Goal: Task Accomplishment & Management: Manage account settings

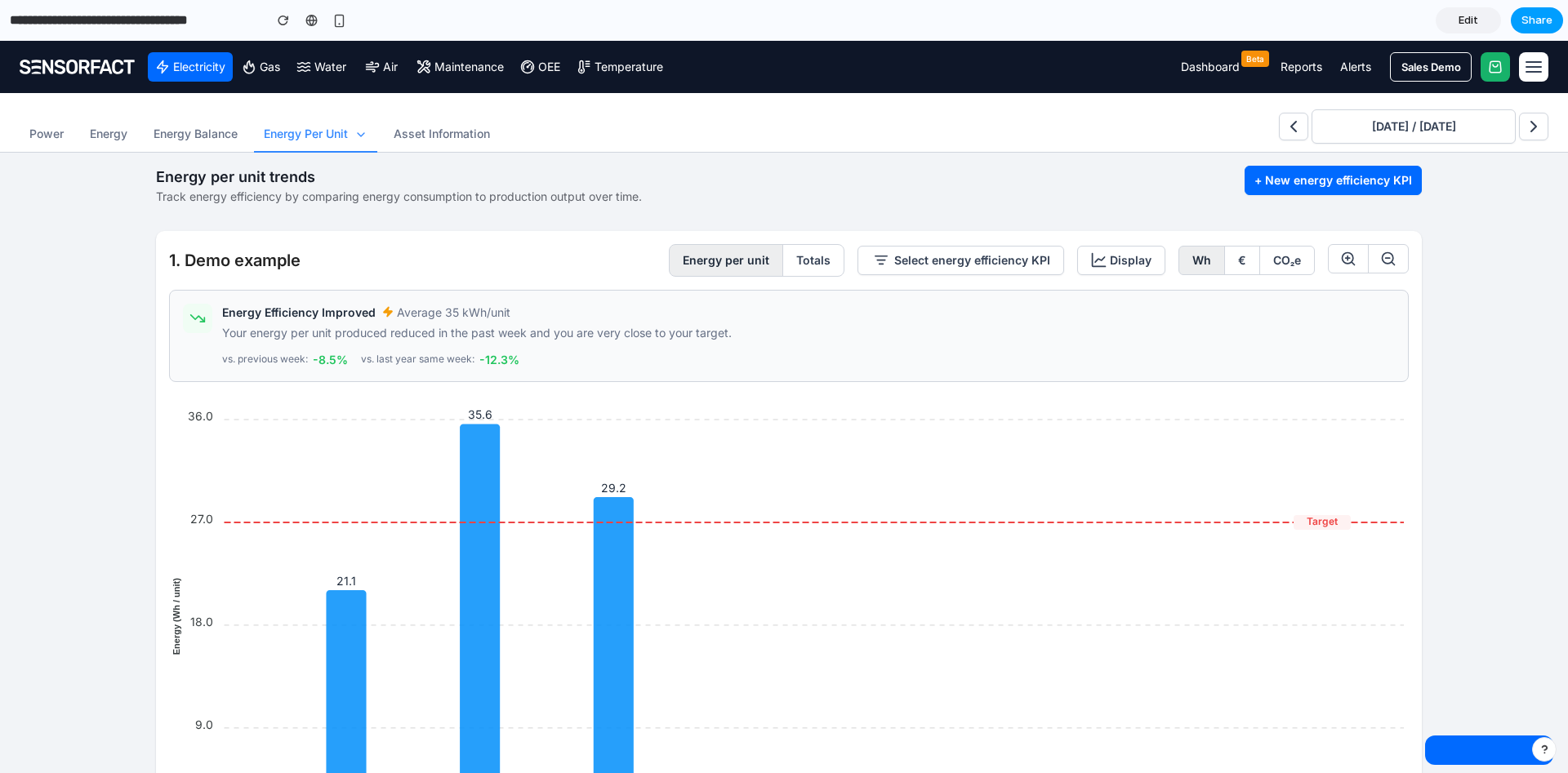
click at [1531, 27] on span "Share" at bounding box center [1536, 20] width 31 height 17
drag, startPoint x: 1011, startPoint y: 94, endPoint x: 892, endPoint y: 94, distance: 119.0
click at [1007, 93] on div "Share ' Energy Efficiency Insights Dashboard ' Invite Isabel Koschany Creator A…" at bounding box center [784, 386] width 1568 height 773
click at [1550, 14] on span "Share" at bounding box center [1536, 20] width 31 height 17
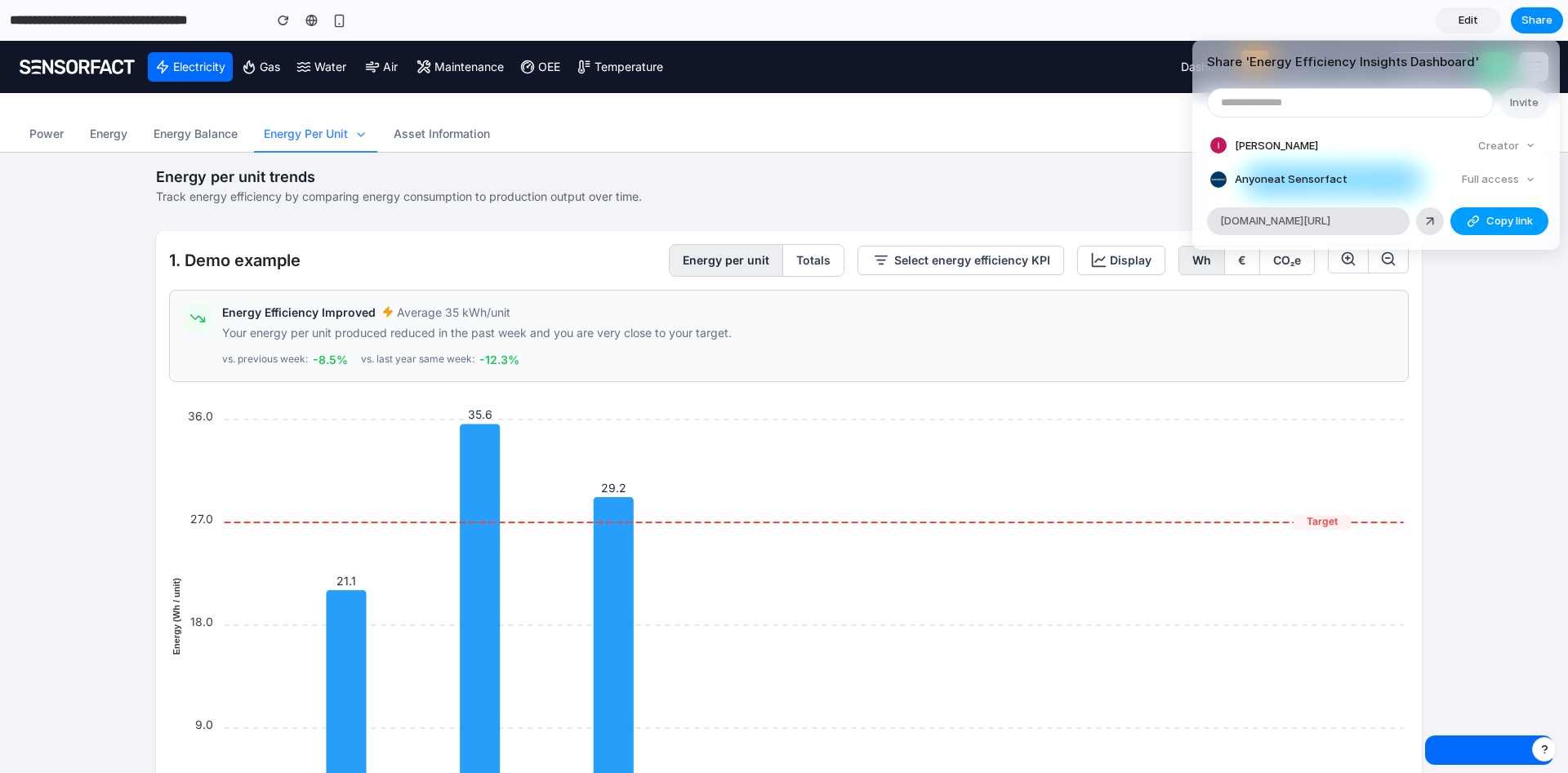
click at [1497, 220] on span "Copy link" at bounding box center [1509, 221] width 47 height 17
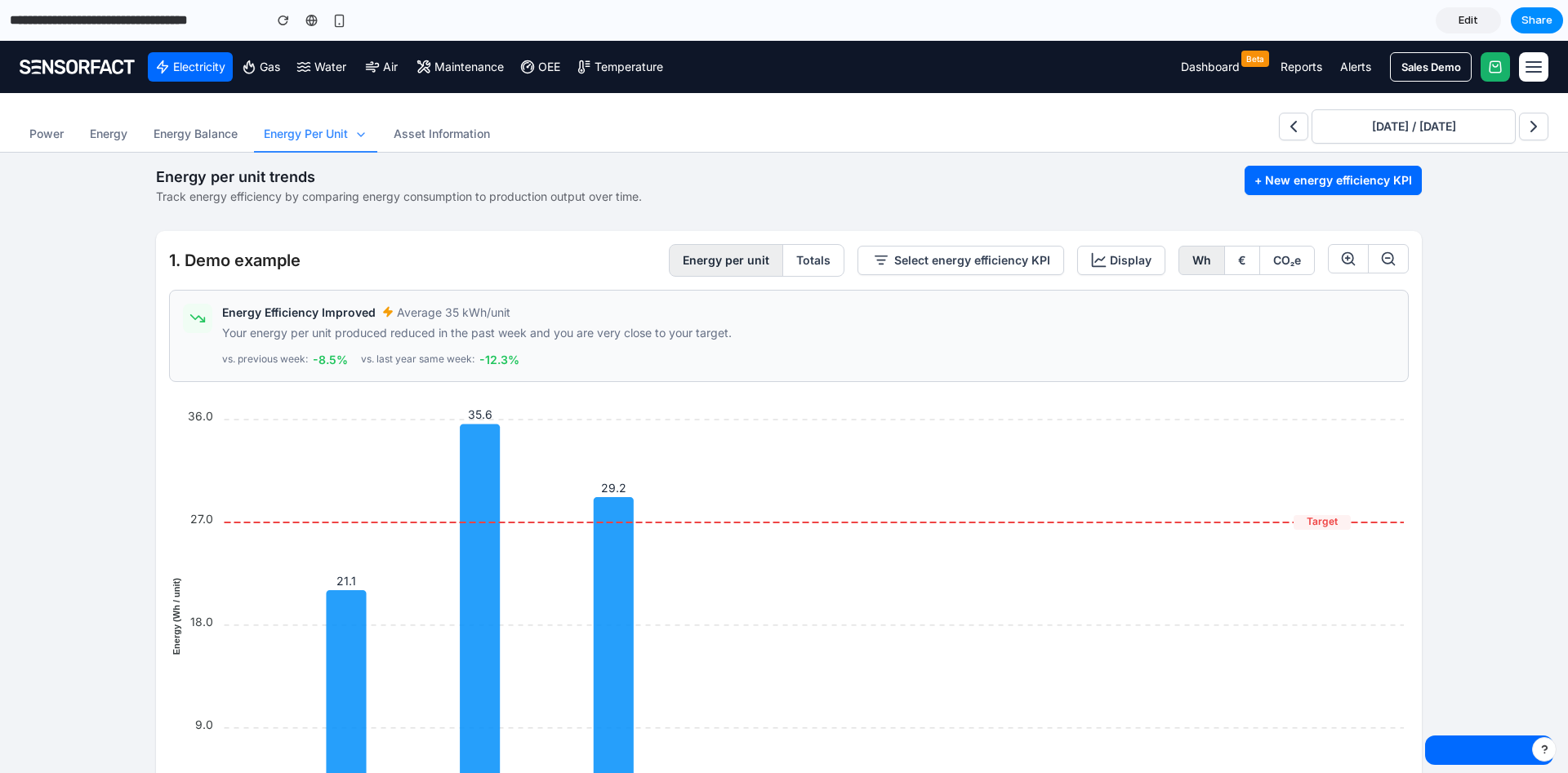
drag, startPoint x: 227, startPoint y: 26, endPoint x: 129, endPoint y: 23, distance: 98.0
click at [224, 26] on div "Share ' Energy Efficiency Insights Dashboard ' Invite Isabel Koschany Creator A…" at bounding box center [784, 386] width 1568 height 773
click at [127, 23] on input "**********" at bounding box center [132, 20] width 251 height 30
click at [20, 33] on input "**********" at bounding box center [132, 20] width 251 height 30
click at [10, 23] on input "**********" at bounding box center [132, 20] width 251 height 30
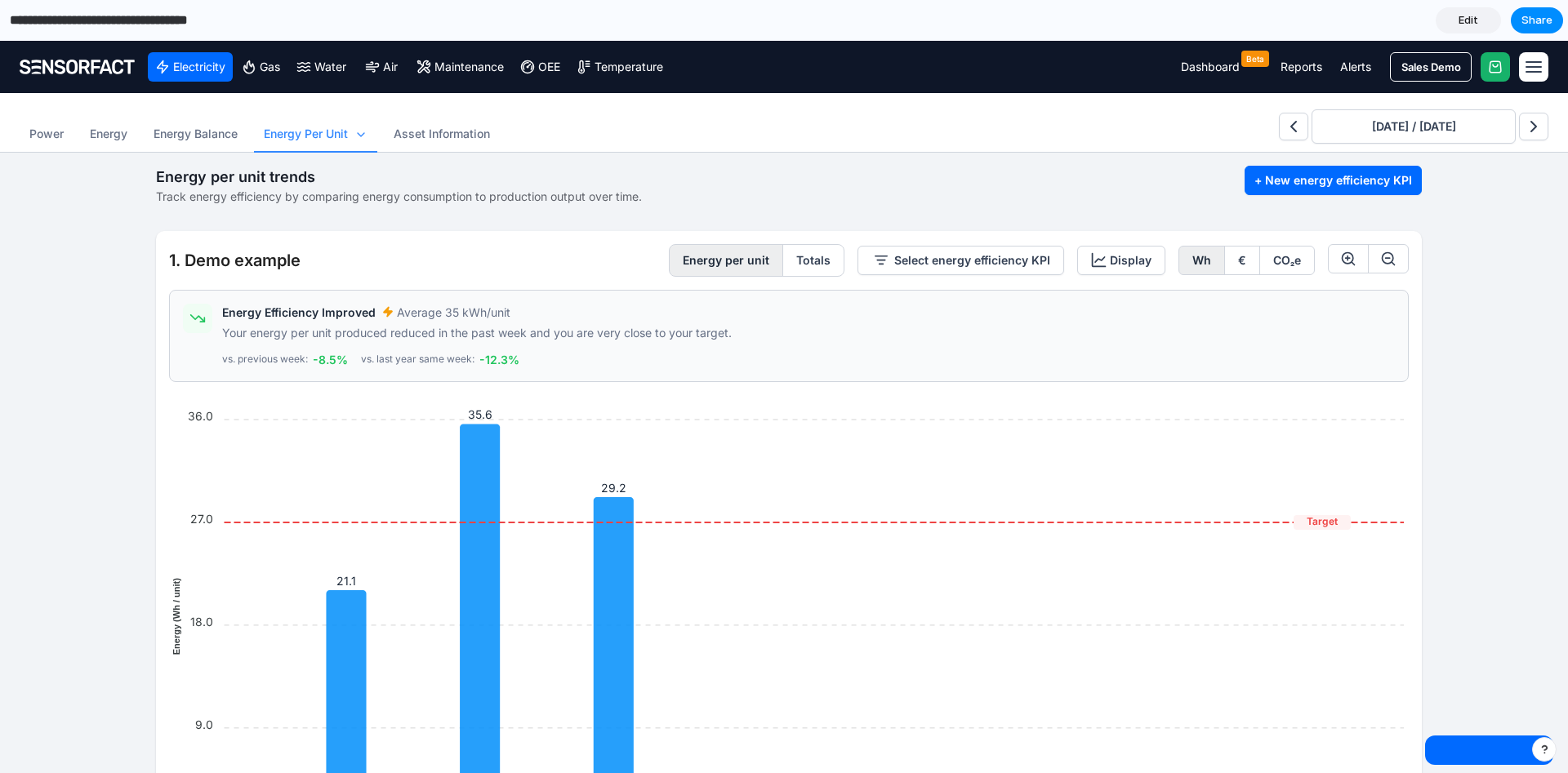
click at [771, 435] on foreignobject at bounding box center [789, 627] width 1240 height 463
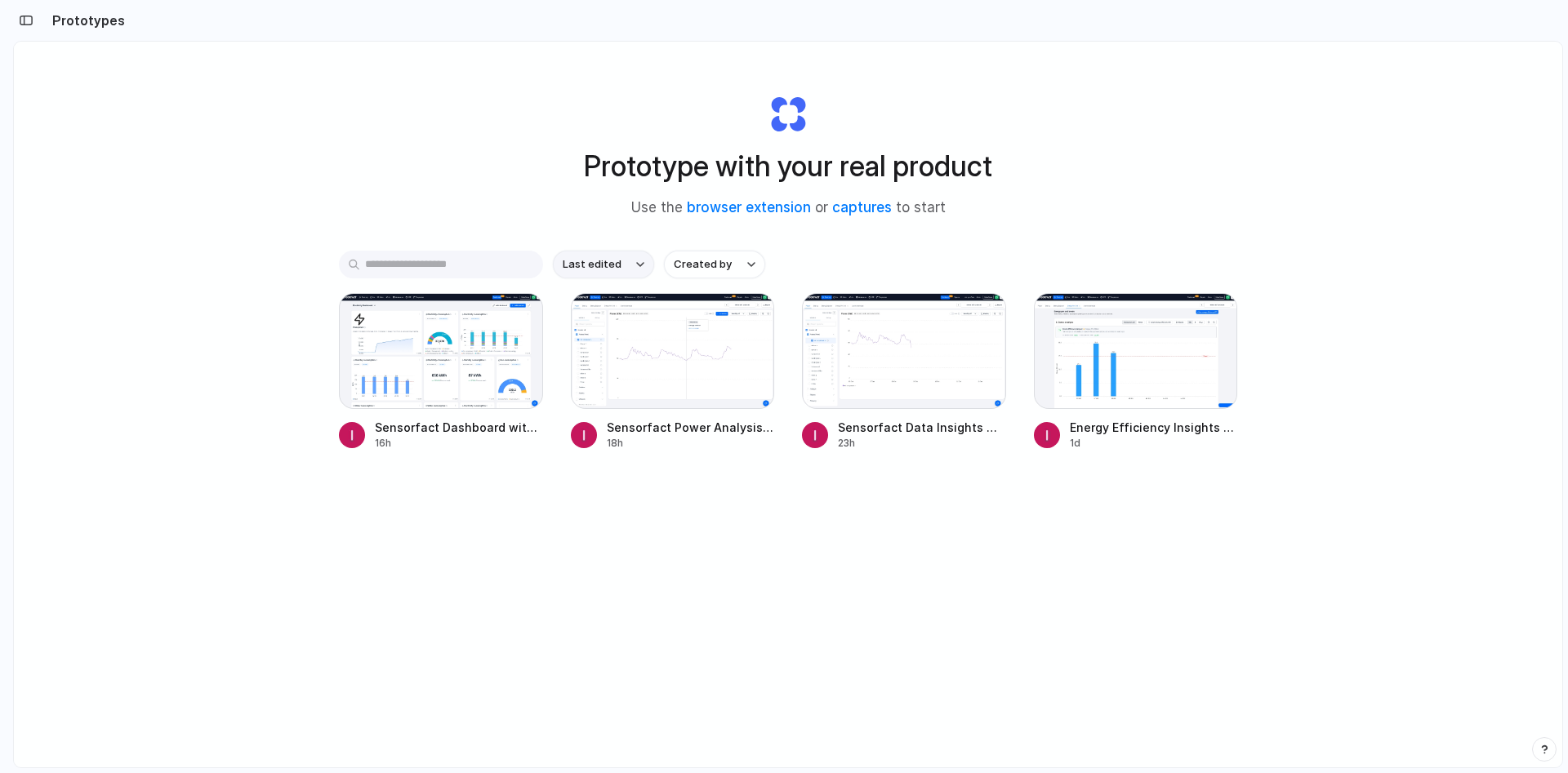
click at [593, 262] on span "Last edited" at bounding box center [592, 265] width 59 height 17
click at [631, 330] on li "Last created" at bounding box center [604, 328] width 102 height 26
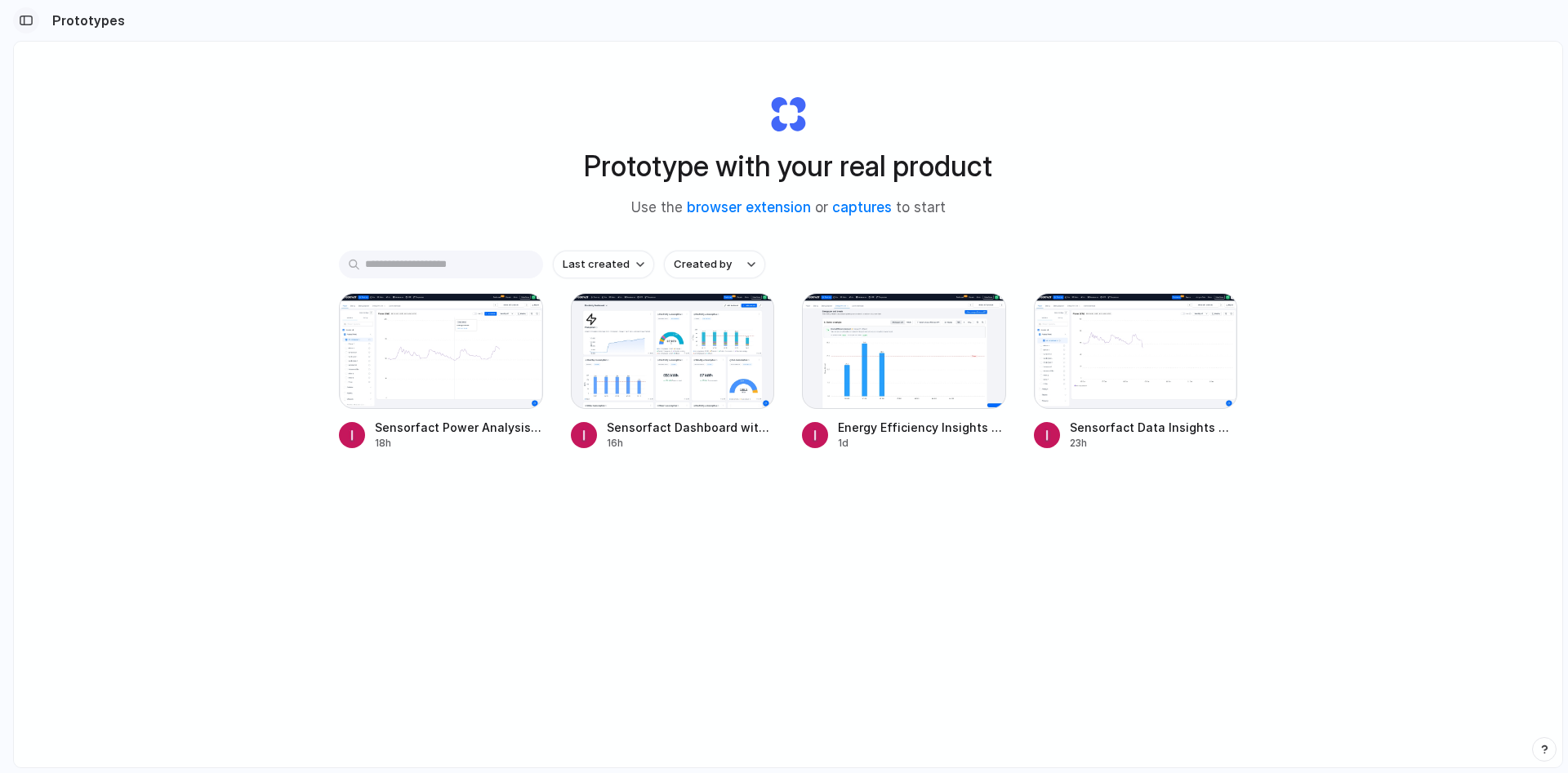
click at [24, 15] on div "button" at bounding box center [26, 20] width 15 height 11
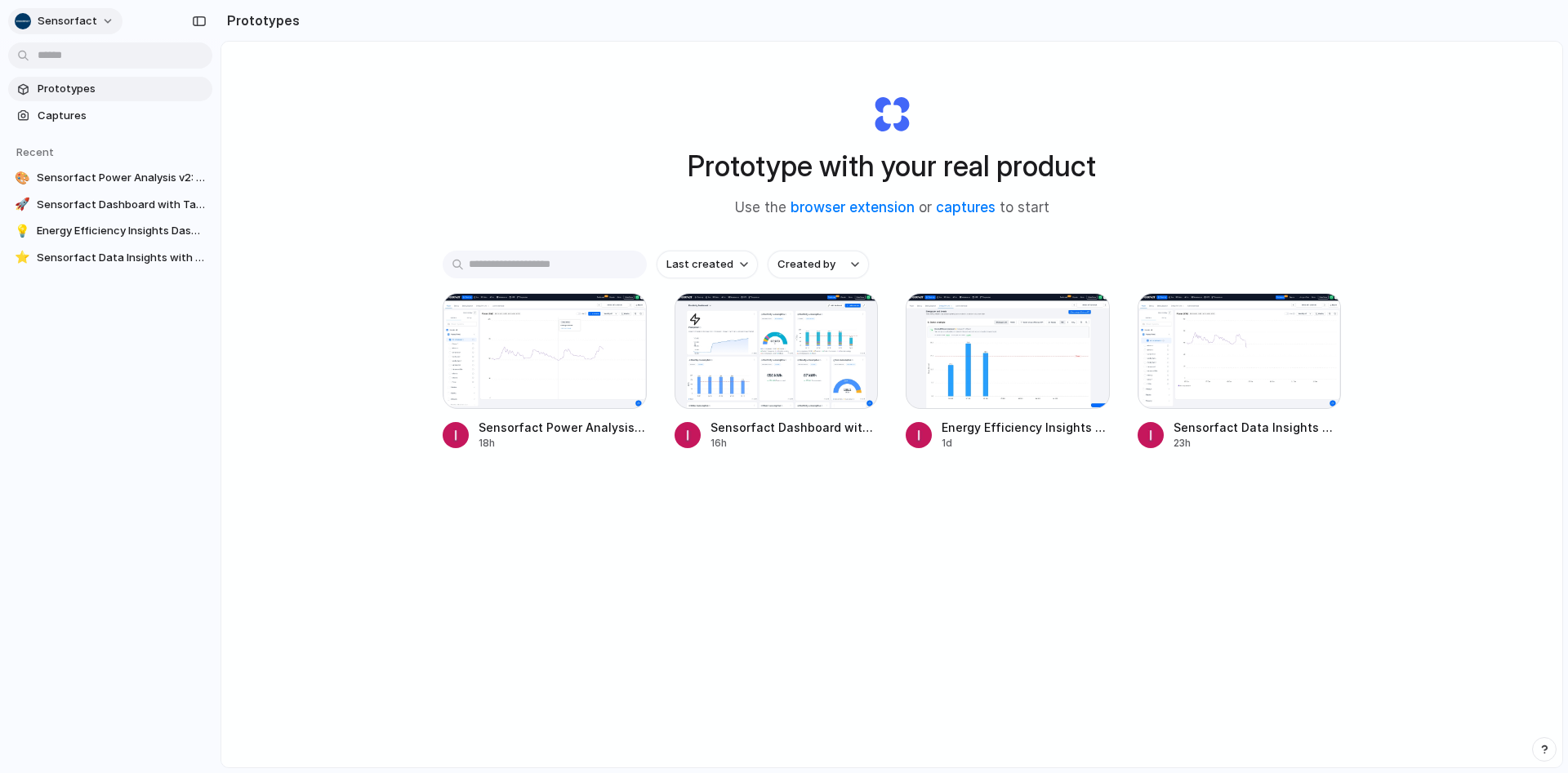
click at [97, 29] on button "Sensorfact" at bounding box center [65, 21] width 114 height 26
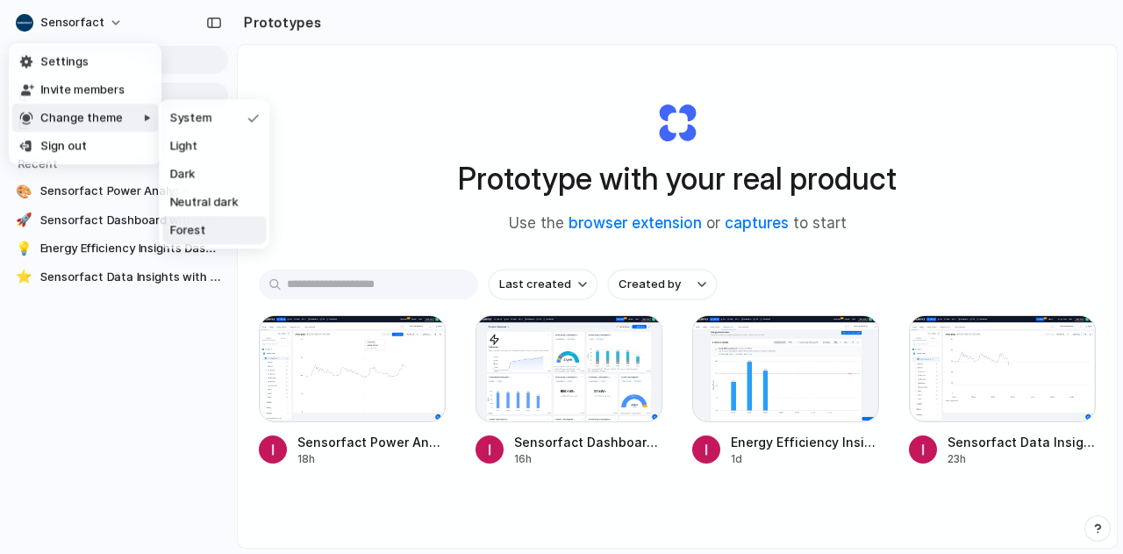
click at [954, 235] on div "Settings Invite members Change theme Sign out" at bounding box center [561, 277] width 1123 height 554
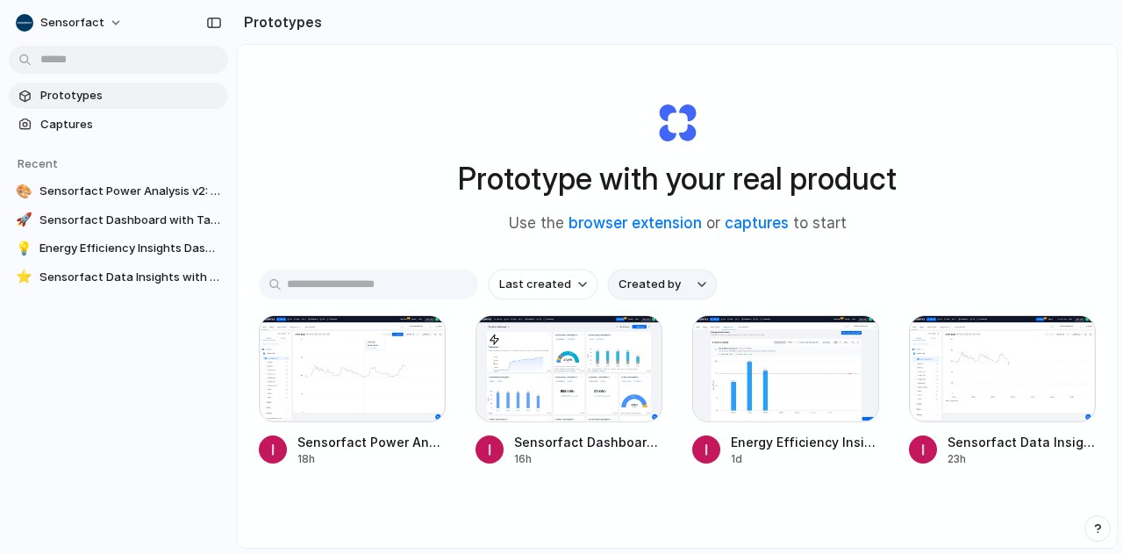
click at [683, 283] on button "Created by" at bounding box center [662, 284] width 109 height 30
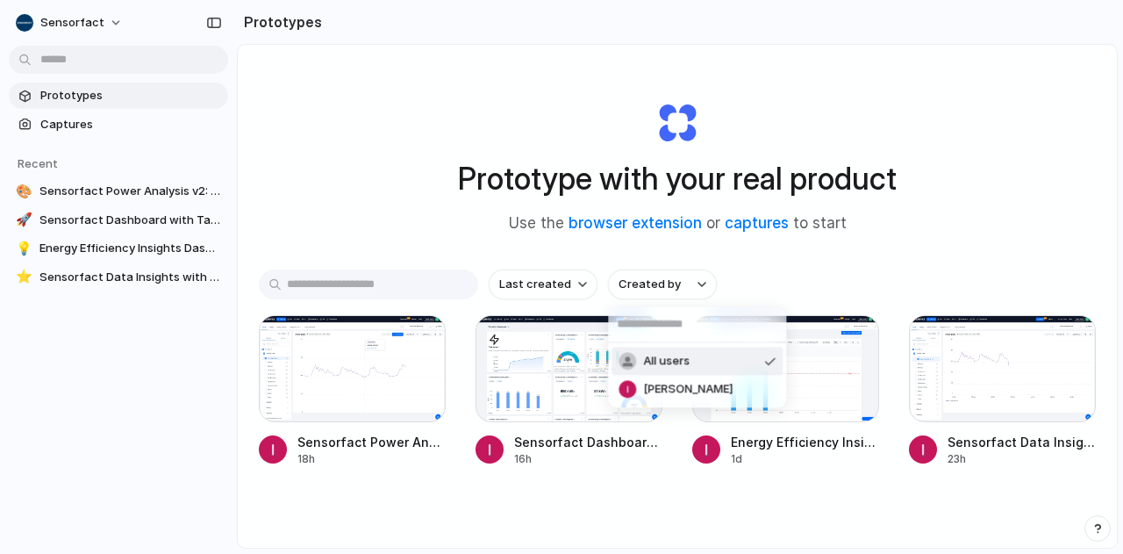
click at [706, 358] on li "All users" at bounding box center [697, 361] width 171 height 28
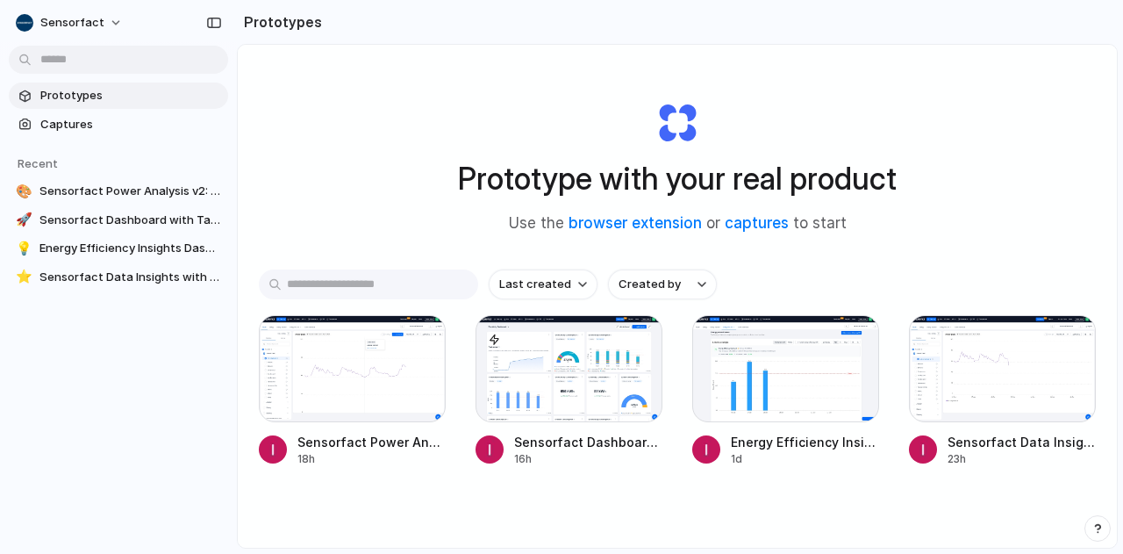
click at [75, 90] on span "Prototypes" at bounding box center [130, 96] width 181 height 18
click at [92, 18] on span "Sensorfact" at bounding box center [72, 23] width 64 height 18
click at [100, 60] on li "Settings" at bounding box center [85, 61] width 146 height 28
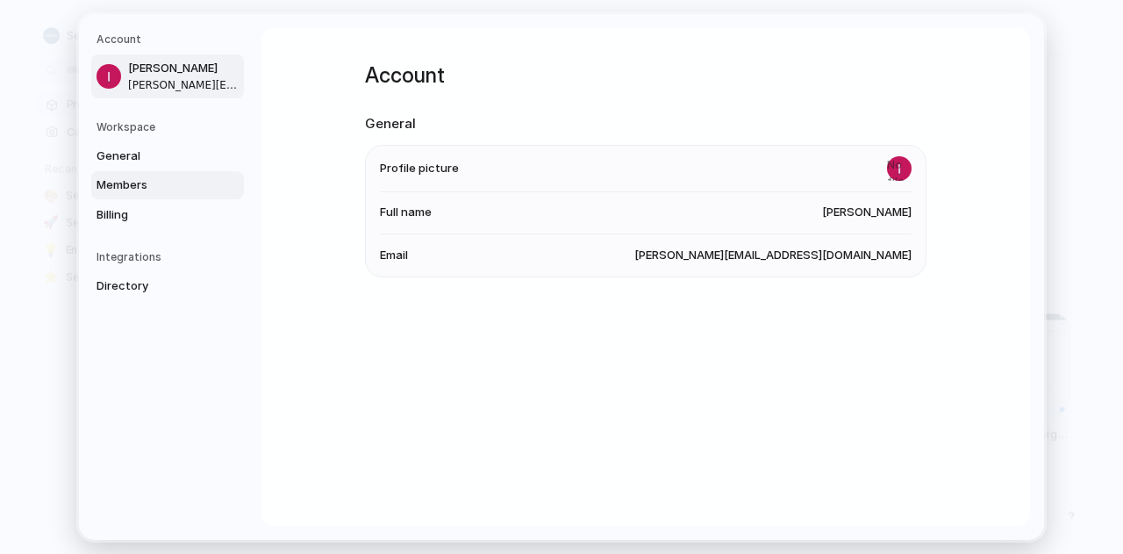
click at [150, 183] on span "Members" at bounding box center [153, 185] width 112 height 18
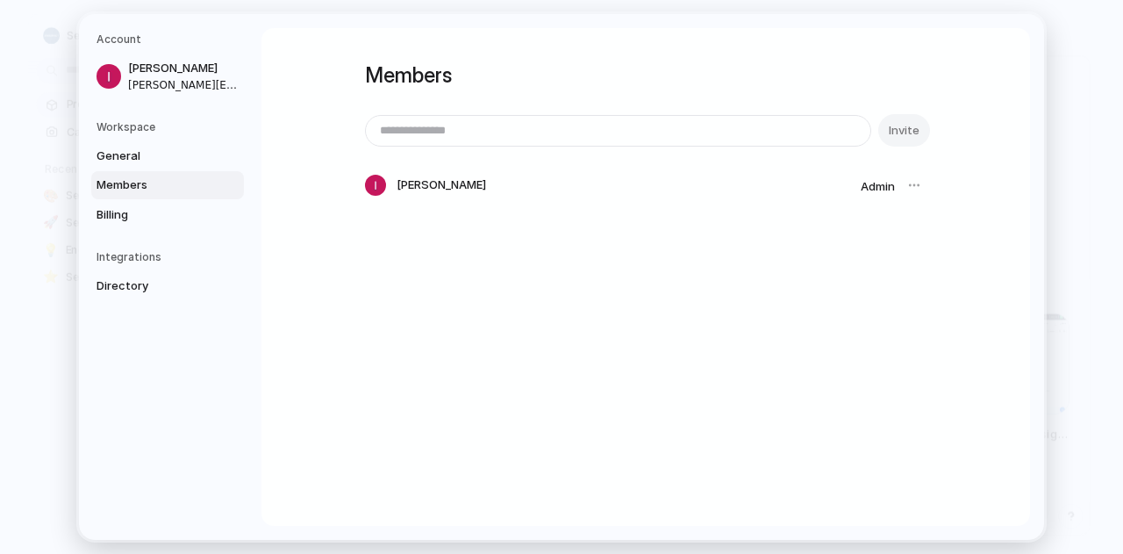
click at [828, 262] on div "Members Invite Isabel Koschany Admin" at bounding box center [646, 147] width 562 height 238
click at [895, 127] on div "Invite" at bounding box center [646, 130] width 562 height 32
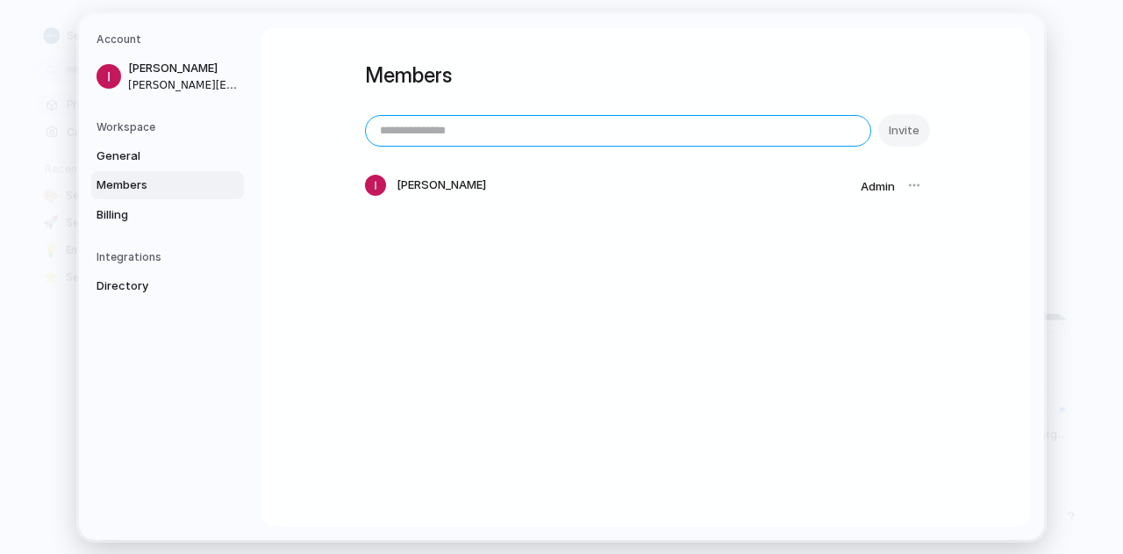
click at [624, 134] on input "email" at bounding box center [618, 130] width 505 height 30
type input "**********"
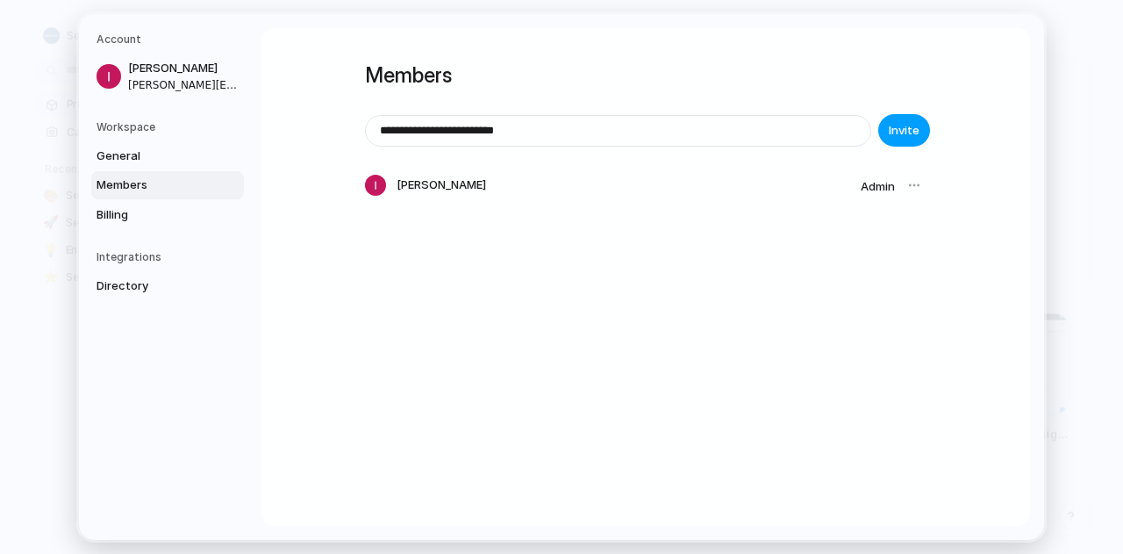
click at [921, 133] on button "Invite" at bounding box center [904, 130] width 52 height 32
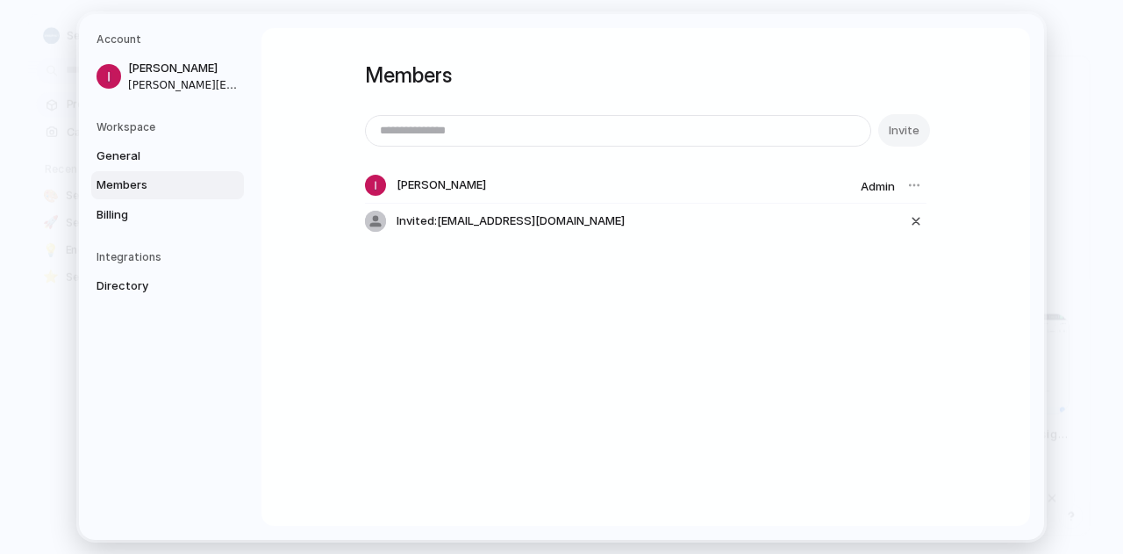
drag, startPoint x: 770, startPoint y: 322, endPoint x: 794, endPoint y: 310, distance: 26.7
click at [771, 322] on div "Members Invite Isabel Koschany Admin Invited: frouke.karel@sensorfact.nl" at bounding box center [646, 277] width 769 height 498
click at [154, 131] on h5 "Workspace" at bounding box center [170, 126] width 147 height 16
click at [131, 126] on h5 "Workspace" at bounding box center [170, 126] width 147 height 16
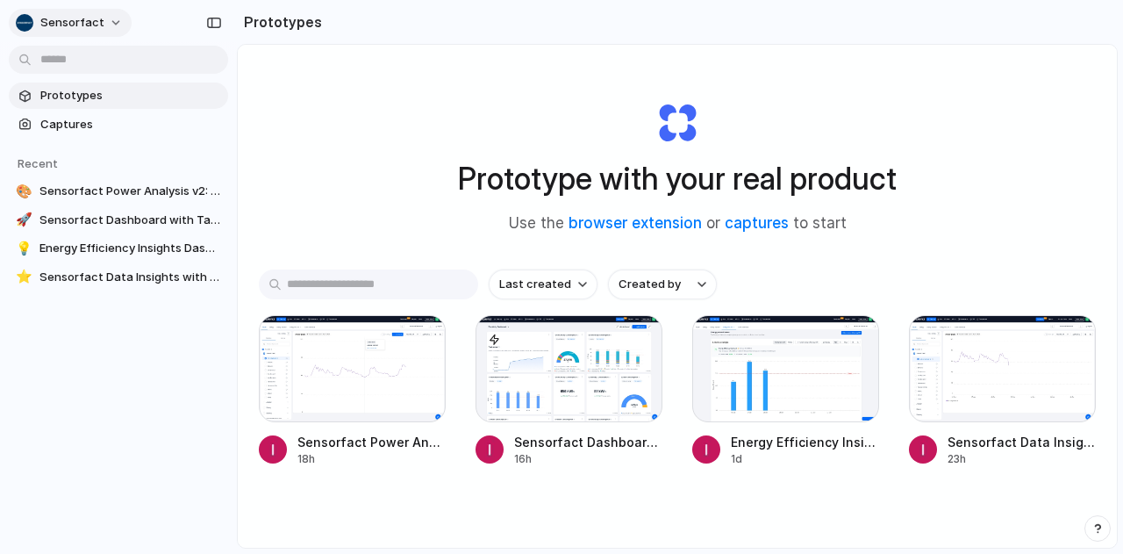
click at [60, 31] on button "Sensorfact" at bounding box center [70, 23] width 123 height 28
click at [81, 69] on span "Settings" at bounding box center [64, 62] width 48 height 17
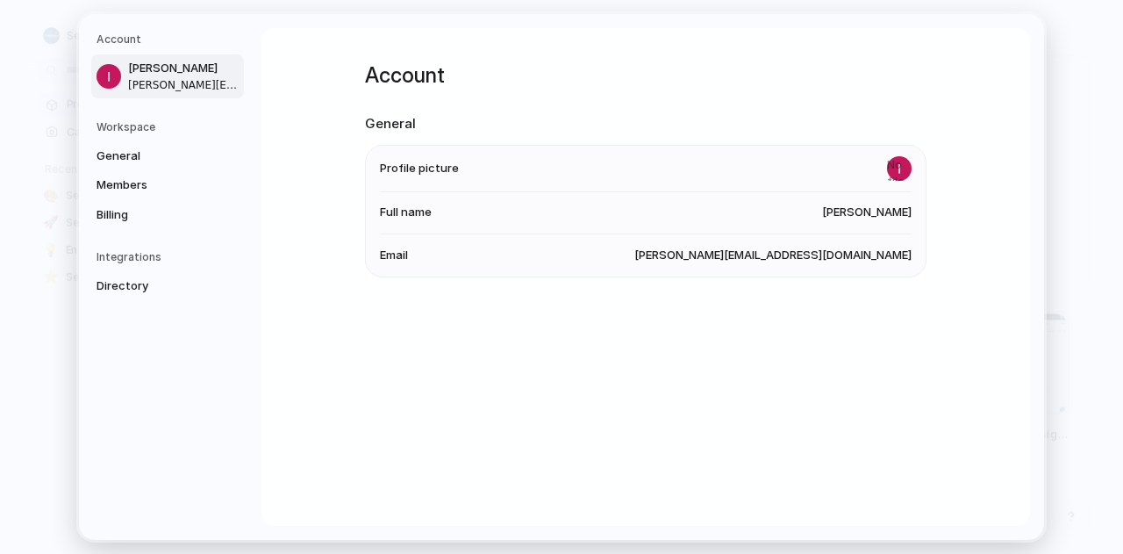
click at [126, 124] on h5 "Workspace" at bounding box center [170, 126] width 147 height 16
click at [117, 160] on span "General" at bounding box center [153, 156] width 112 height 18
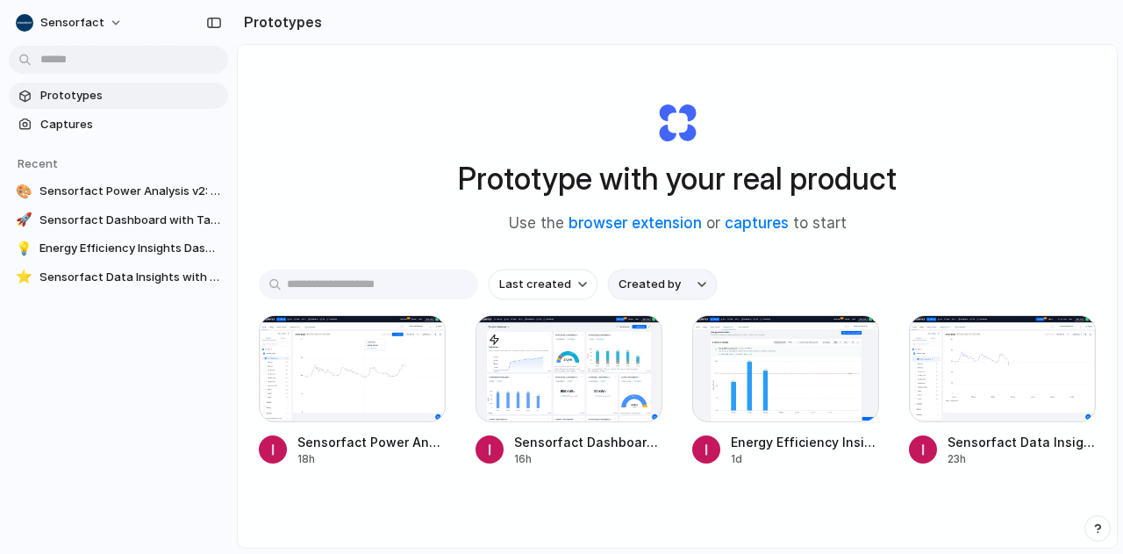
click at [661, 287] on span "Created by" at bounding box center [650, 285] width 62 height 18
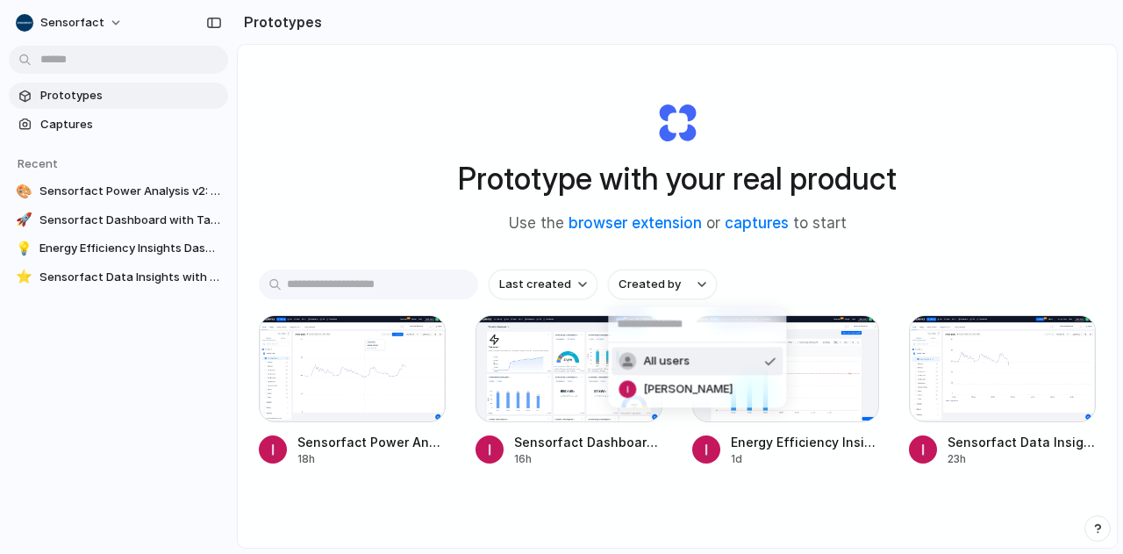
click at [425, 232] on div "All users Isabel Koschany" at bounding box center [561, 277] width 1123 height 554
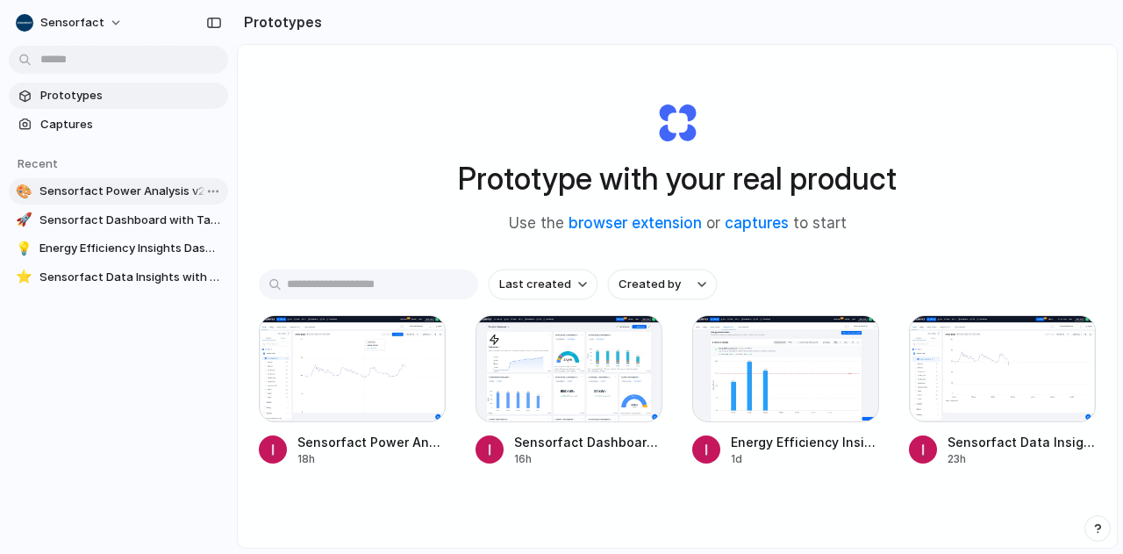
click at [111, 189] on span "Sensorfact Power Analysis v2: Annotations and Line Marking" at bounding box center [130, 192] width 182 height 18
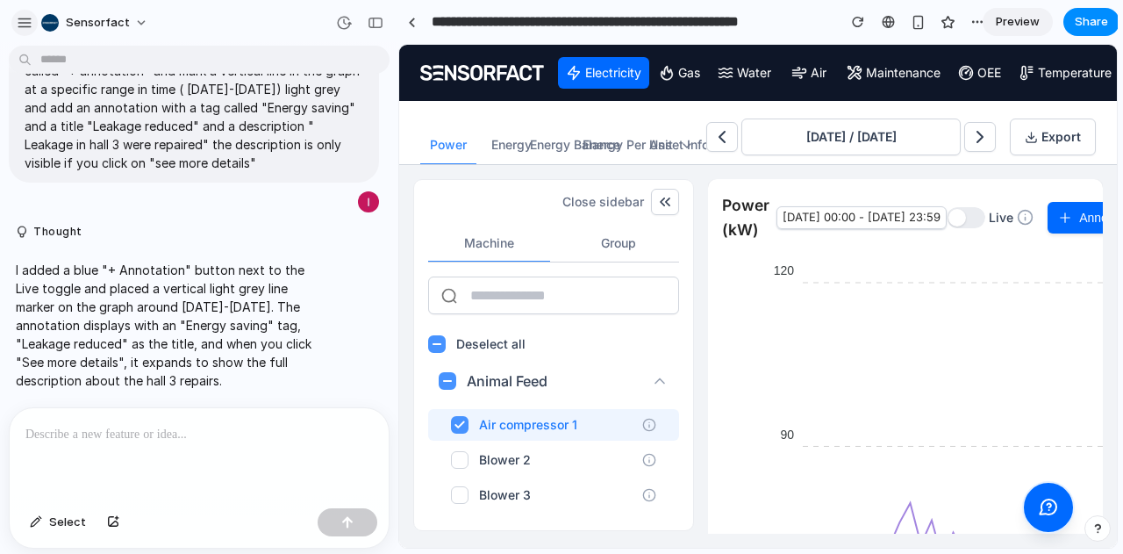
click at [33, 24] on button "button" at bounding box center [24, 23] width 26 height 26
click at [124, 21] on span "Sensorfact" at bounding box center [98, 23] width 64 height 18
click at [24, 18] on div "Settings Invite members Change theme Sign out" at bounding box center [561, 277] width 1123 height 554
click at [63, 20] on div "Sensorfact" at bounding box center [85, 23] width 89 height 18
click at [238, 13] on div "Settings Invite members Change theme Sign out" at bounding box center [561, 277] width 1123 height 554
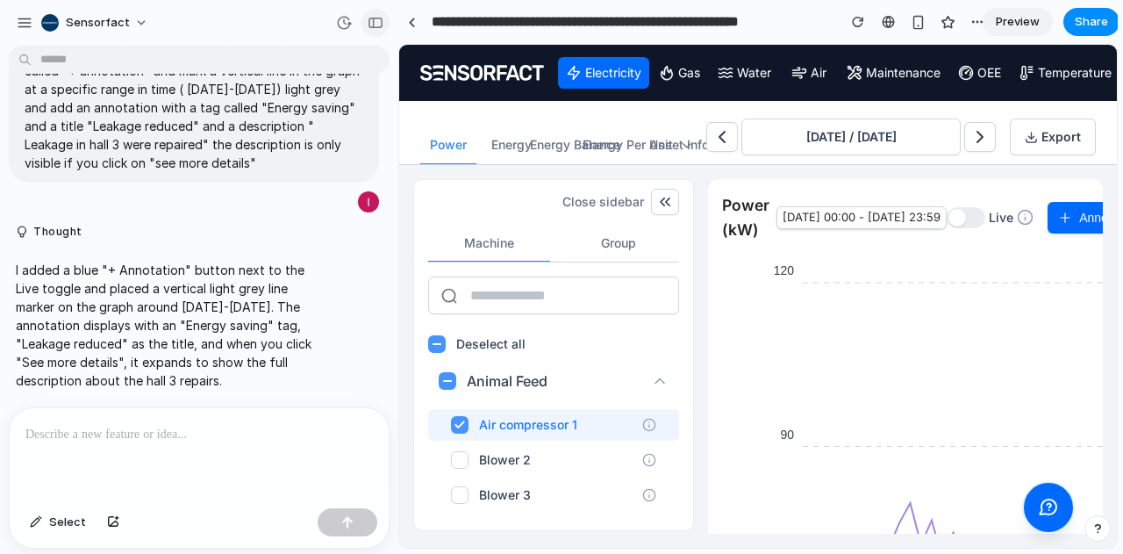
click at [372, 22] on div "button" at bounding box center [376, 23] width 16 height 12
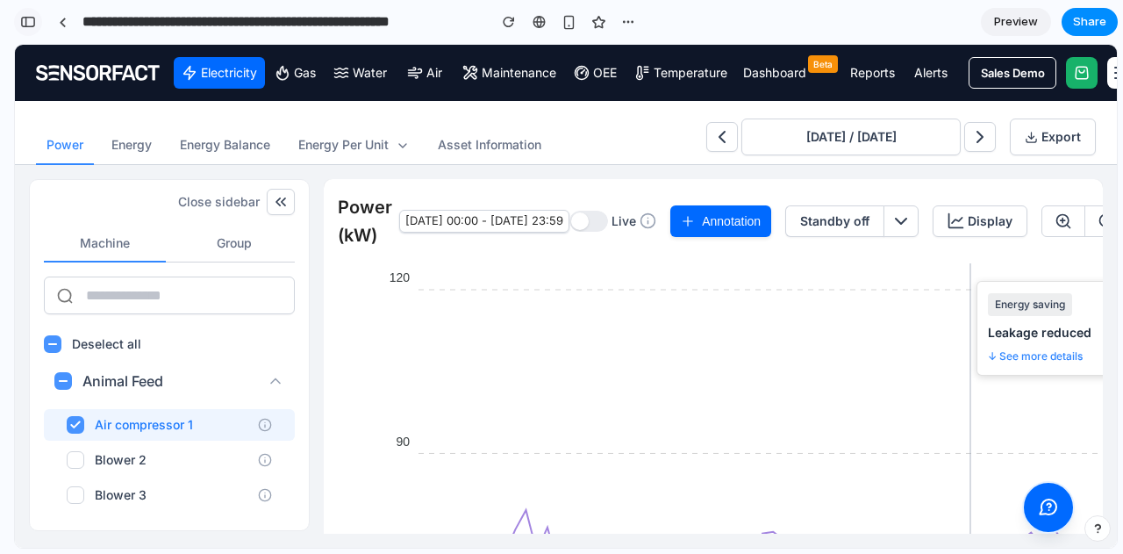
click at [20, 18] on div "button" at bounding box center [28, 22] width 16 height 12
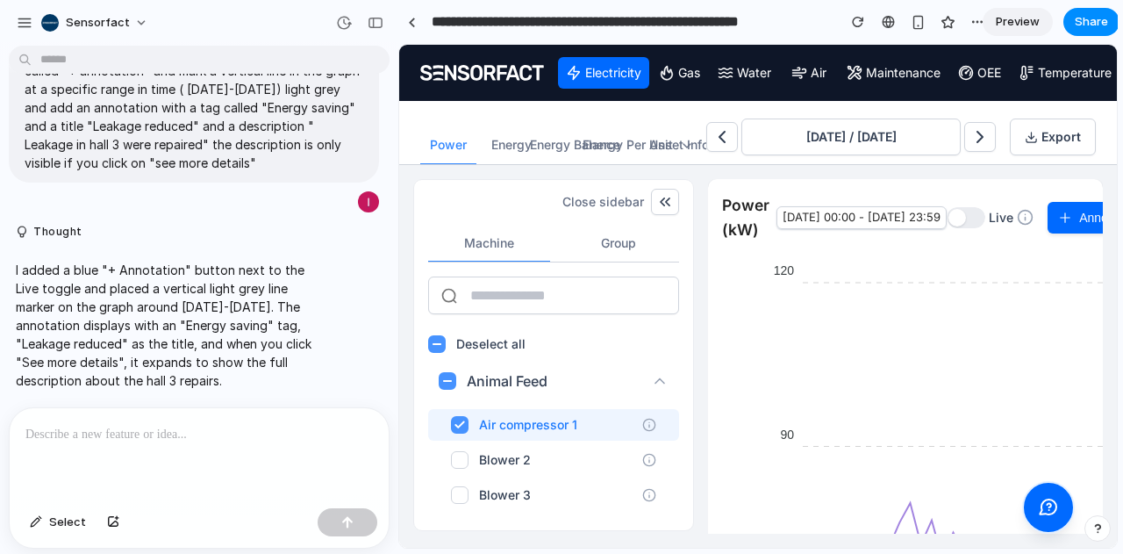
click at [20, 18] on div "button" at bounding box center [25, 23] width 16 height 16
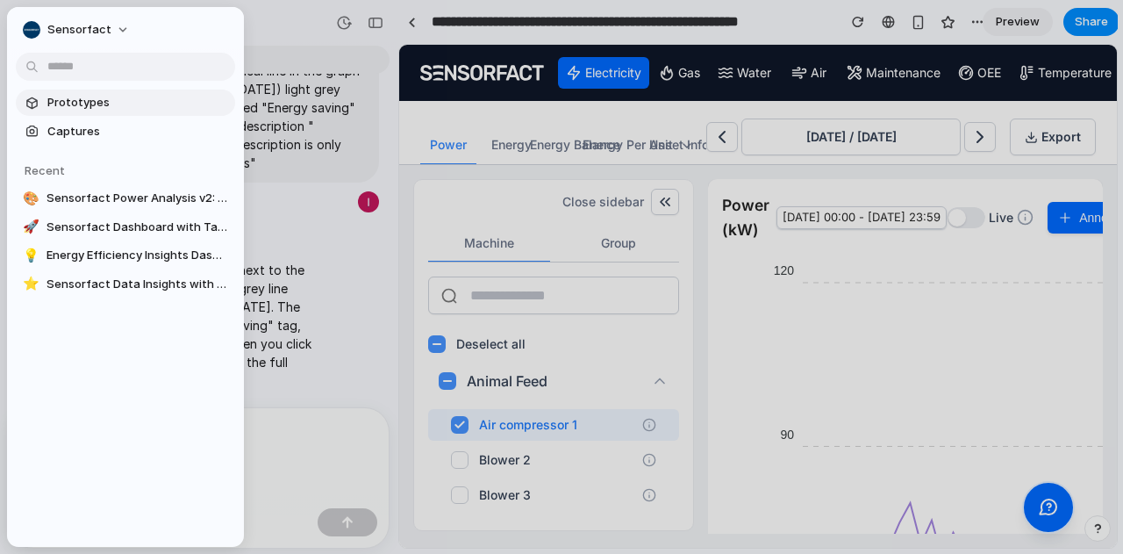
click at [118, 108] on span "Prototypes" at bounding box center [137, 103] width 181 height 18
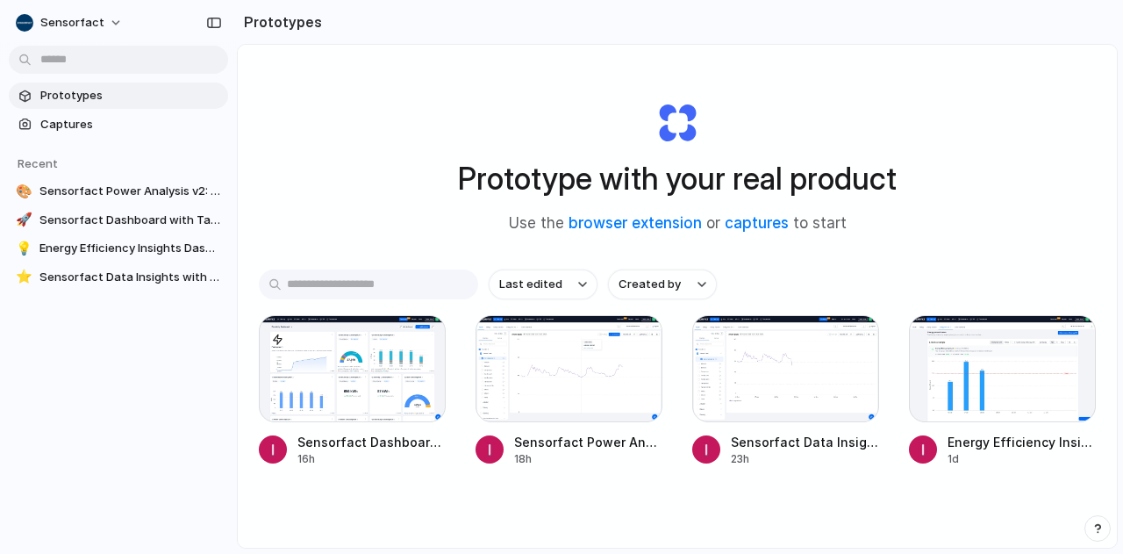
scroll to position [93, 0]
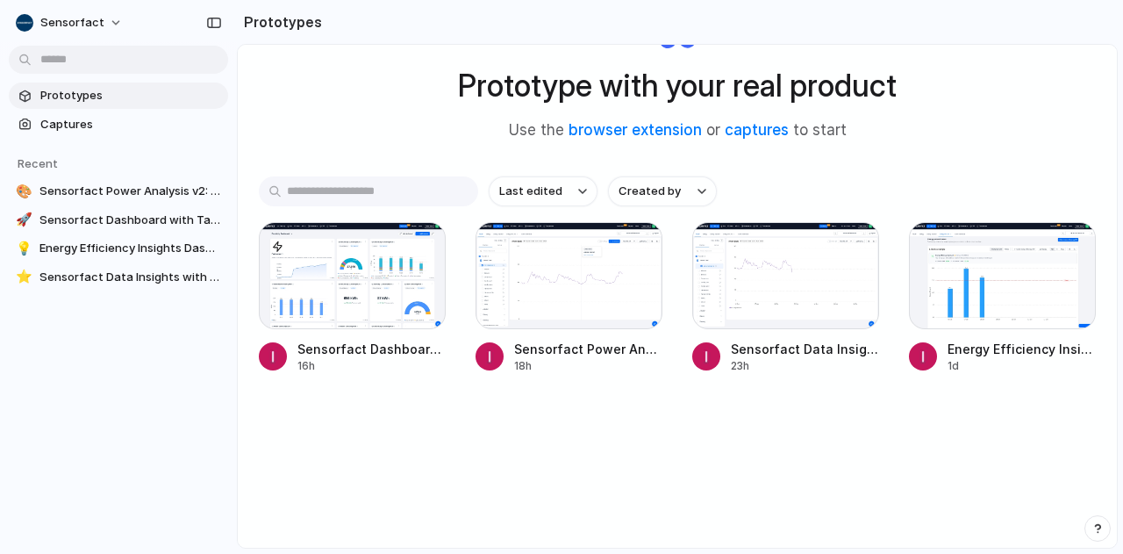
drag, startPoint x: 520, startPoint y: 491, endPoint x: 389, endPoint y: 415, distance: 151.7
click at [389, 415] on div "Last edited Created by Sensorfact Dashboard with Target Line 16h Sensorfact Pow…" at bounding box center [677, 329] width 837 height 306
drag, startPoint x: 360, startPoint y: 192, endPoint x: 294, endPoint y: 139, distance: 84.8
click at [329, 136] on div "Prototype with your real product Use the browser extension or captures to start" at bounding box center [677, 68] width 702 height 190
click at [602, 133] on link "browser extension" at bounding box center [635, 130] width 133 height 18
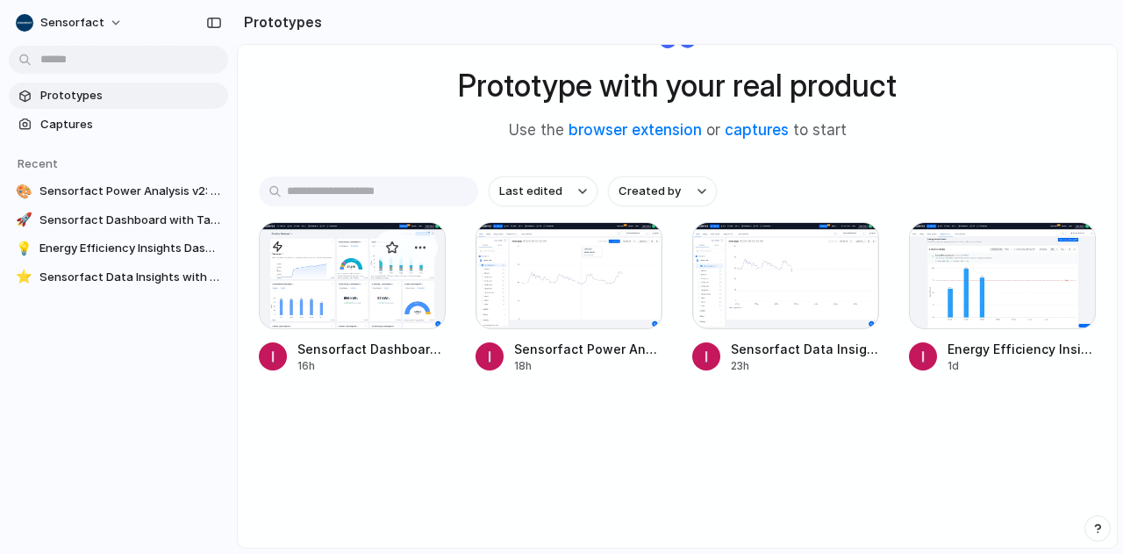
click at [365, 283] on div at bounding box center [352, 275] width 187 height 107
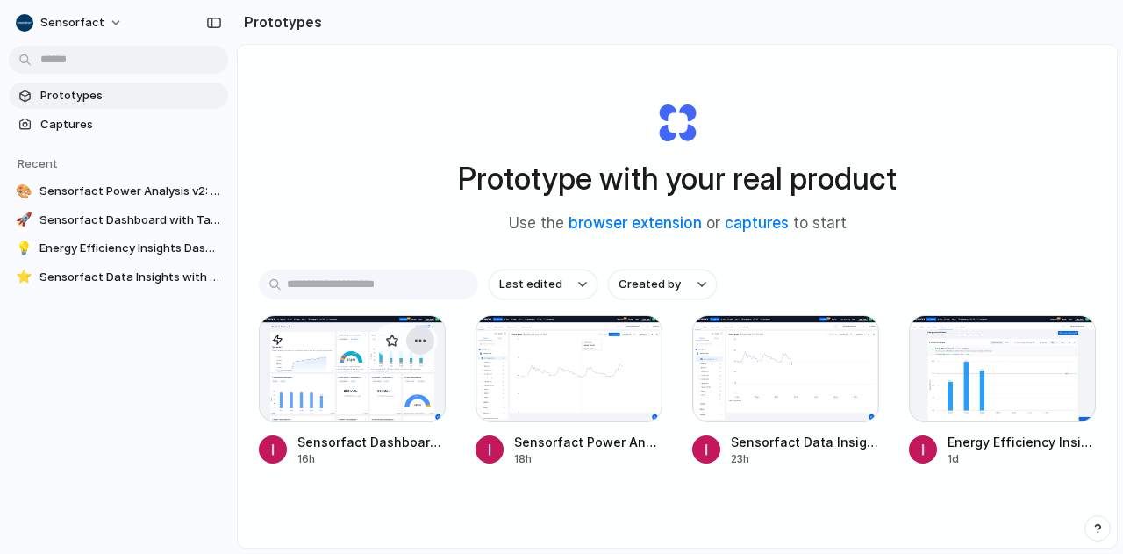
click at [416, 335] on div "button" at bounding box center [420, 340] width 14 height 14
click at [554, 505] on div "Open in new tab Rename Copy link Delete" at bounding box center [561, 277] width 1123 height 554
click at [589, 389] on div at bounding box center [569, 368] width 187 height 107
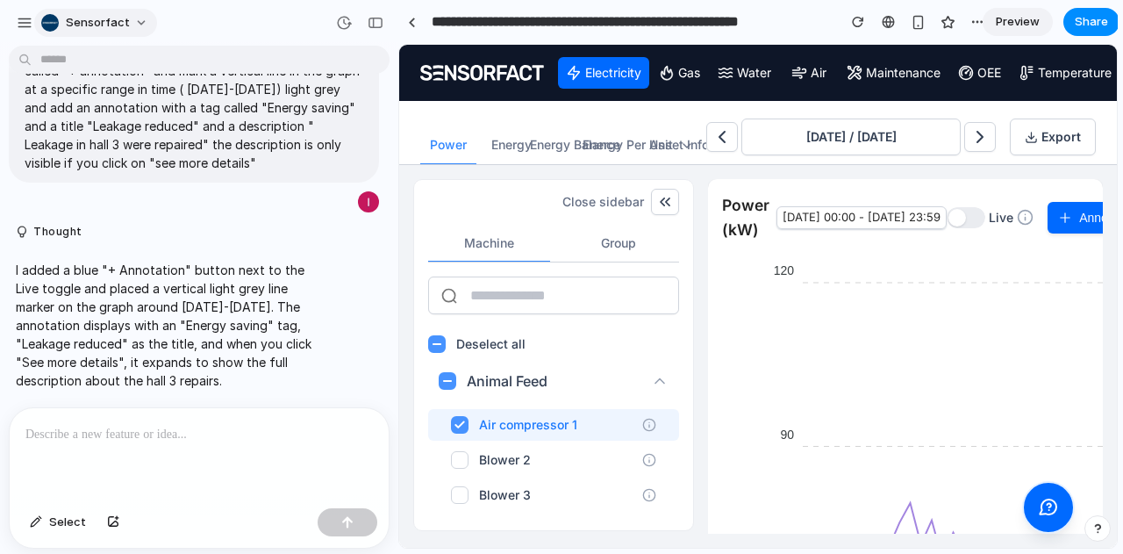
click at [67, 23] on span "Sensorfact" at bounding box center [98, 23] width 64 height 18
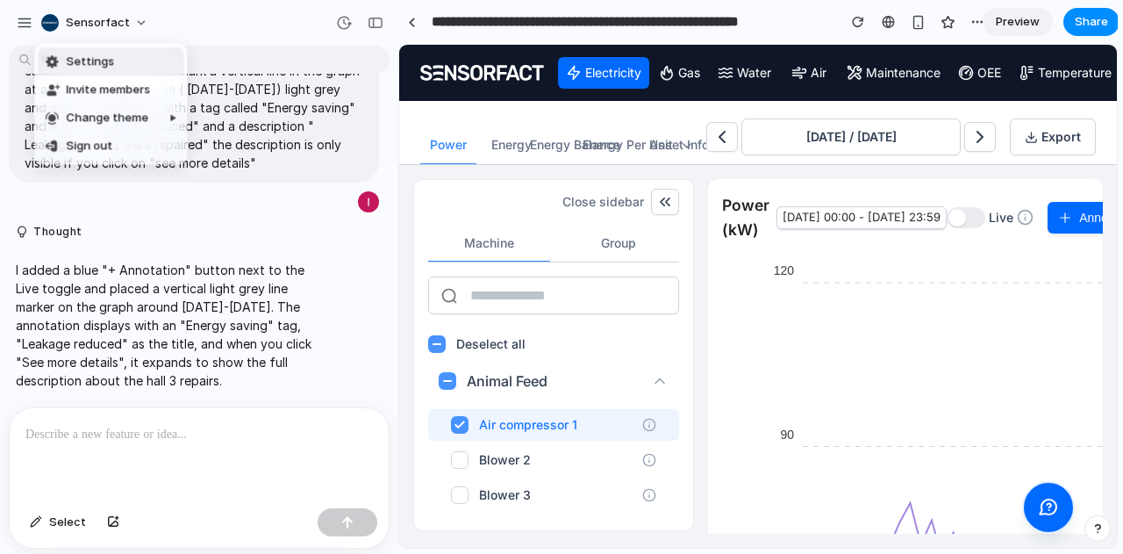
click at [71, 69] on span "Settings" at bounding box center [90, 62] width 48 height 17
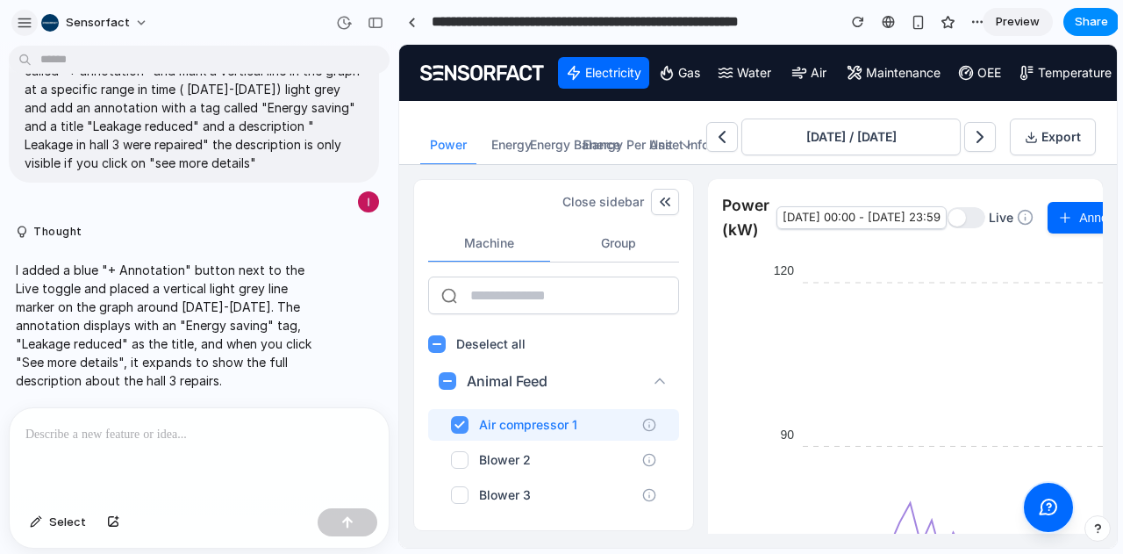
click at [26, 20] on div "button" at bounding box center [25, 23] width 16 height 16
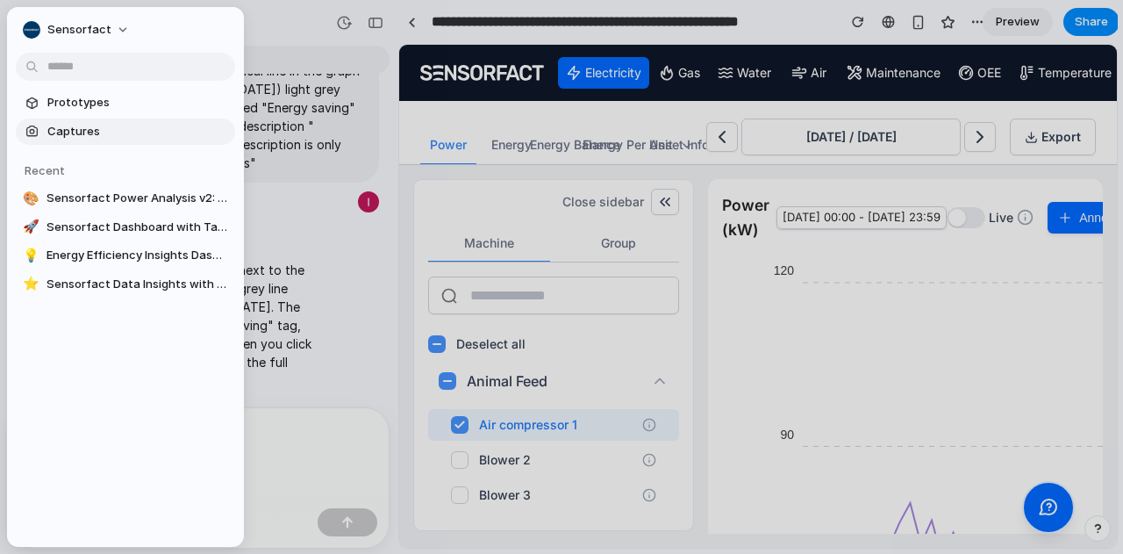
click at [111, 125] on span "Captures" at bounding box center [137, 132] width 181 height 18
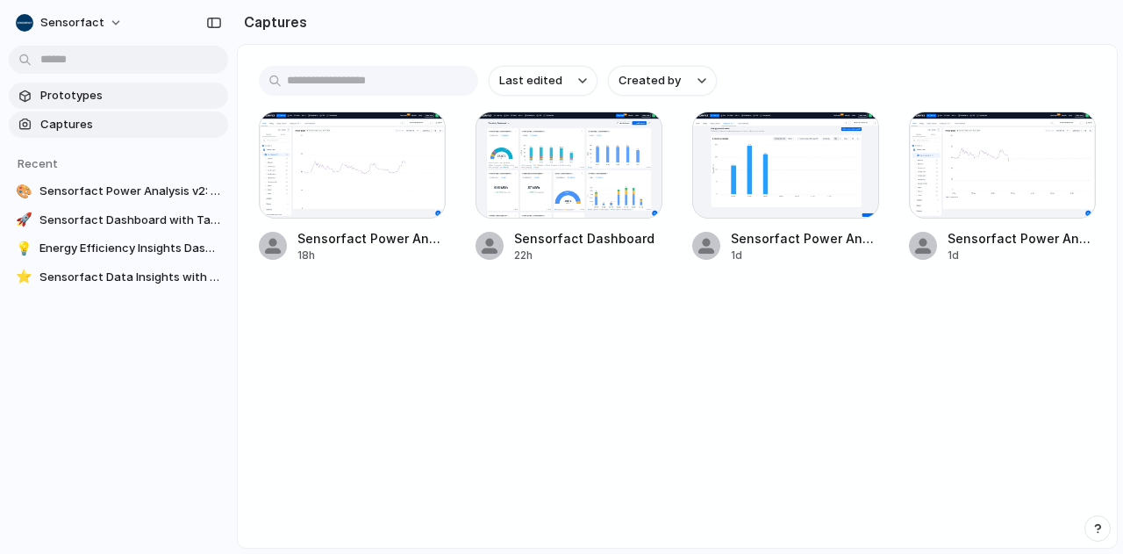
click at [77, 92] on span "Prototypes" at bounding box center [130, 96] width 181 height 18
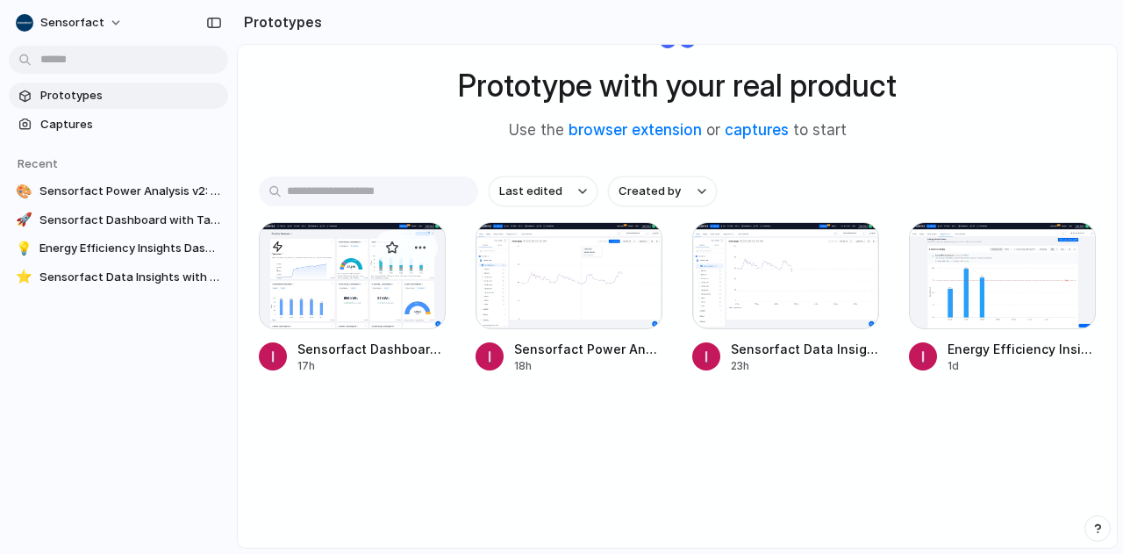
scroll to position [93, 0]
click at [86, 130] on span "Captures" at bounding box center [130, 125] width 181 height 18
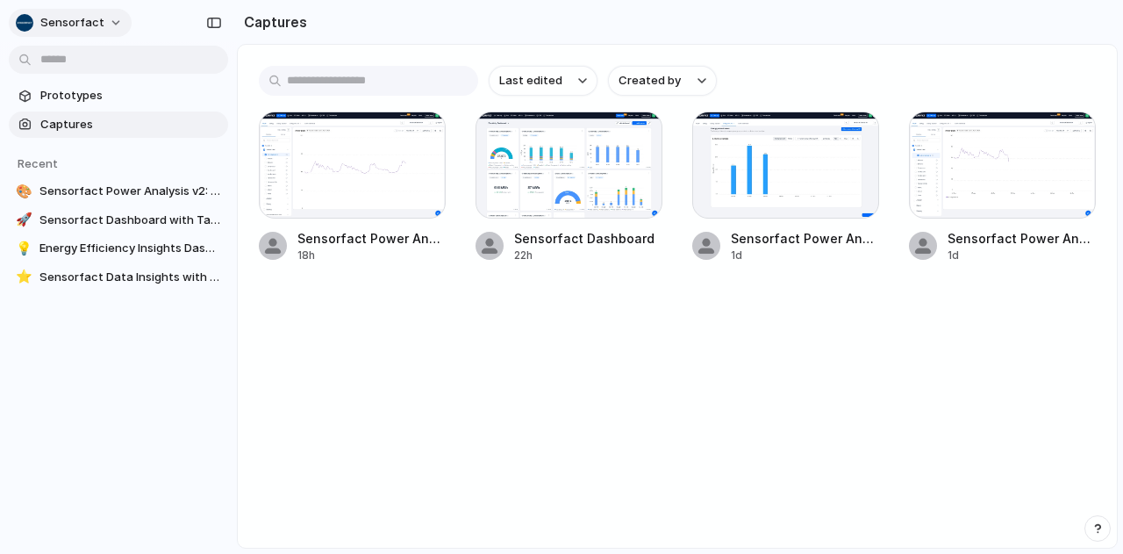
click at [89, 23] on span "Sensorfact" at bounding box center [72, 23] width 64 height 18
click at [92, 68] on li "Settings" at bounding box center [85, 61] width 146 height 28
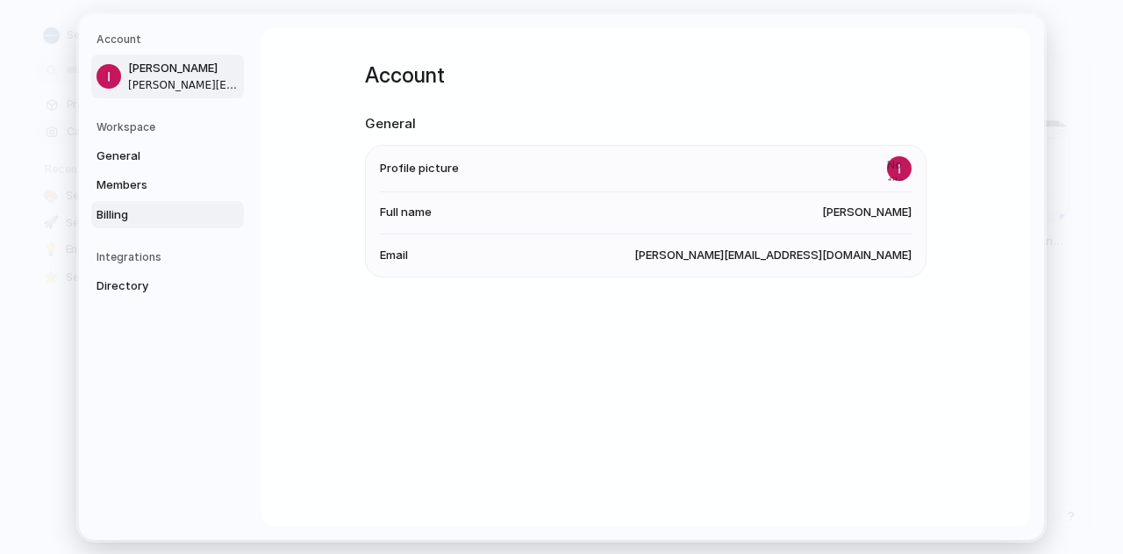
click at [146, 213] on span "Billing" at bounding box center [153, 214] width 112 height 18
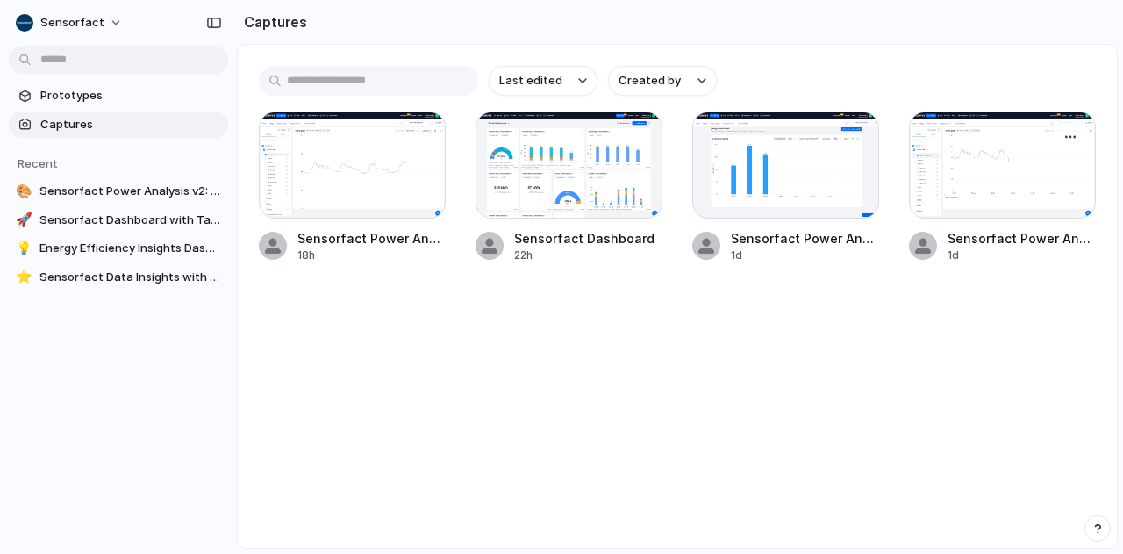
click at [988, 171] on div at bounding box center [1002, 164] width 187 height 107
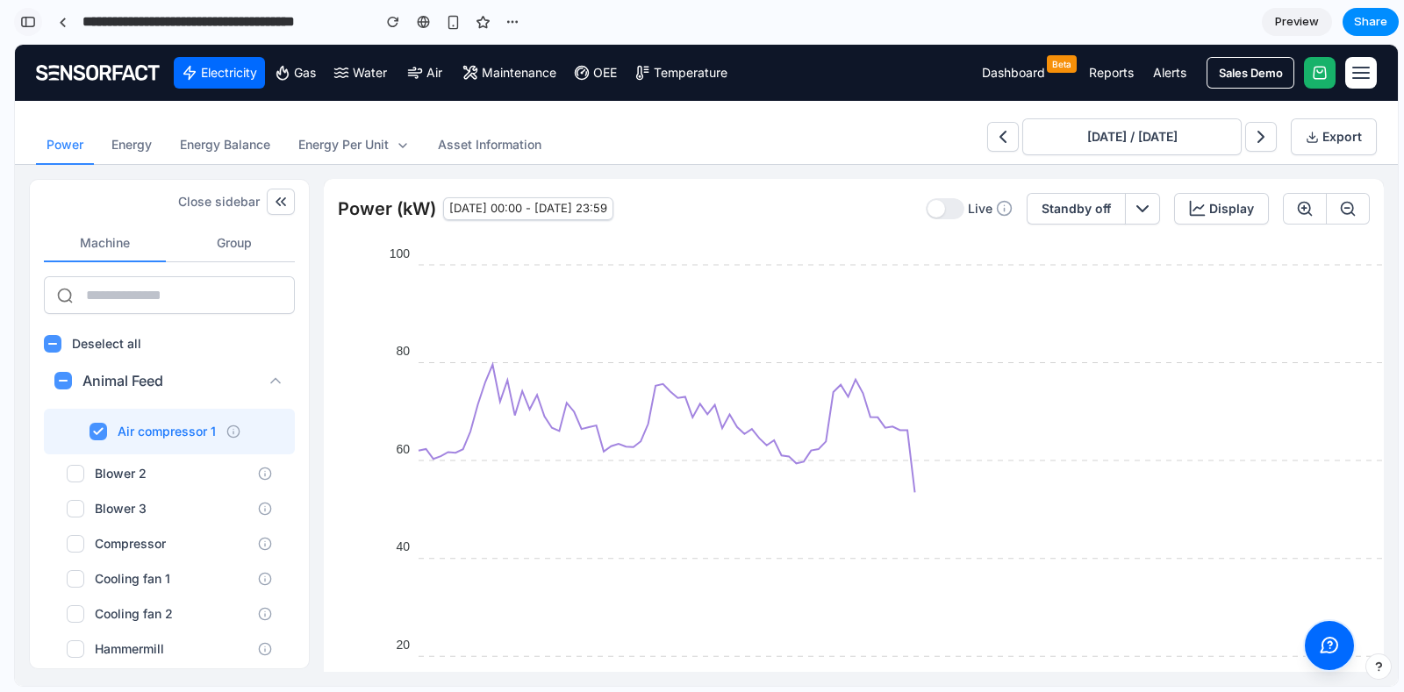
click at [31, 19] on div "button" at bounding box center [28, 22] width 16 height 12
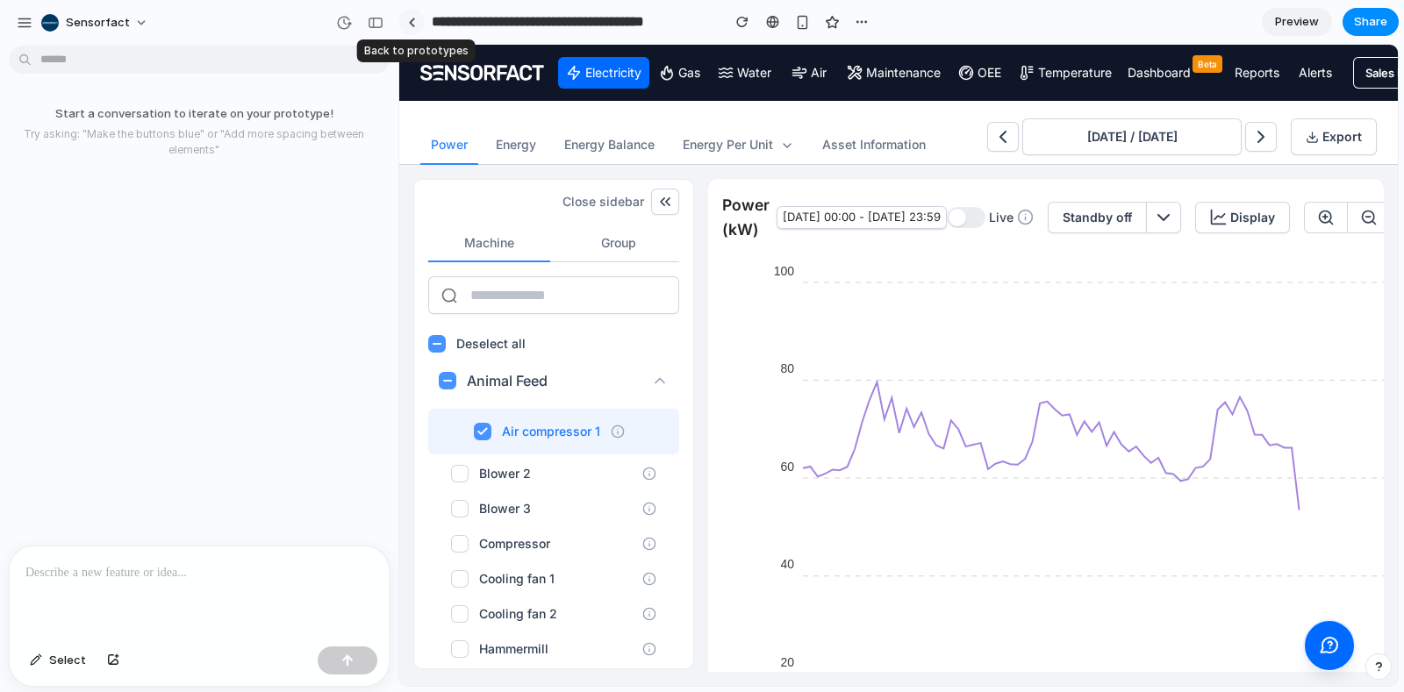
click at [416, 13] on link at bounding box center [411, 22] width 26 height 26
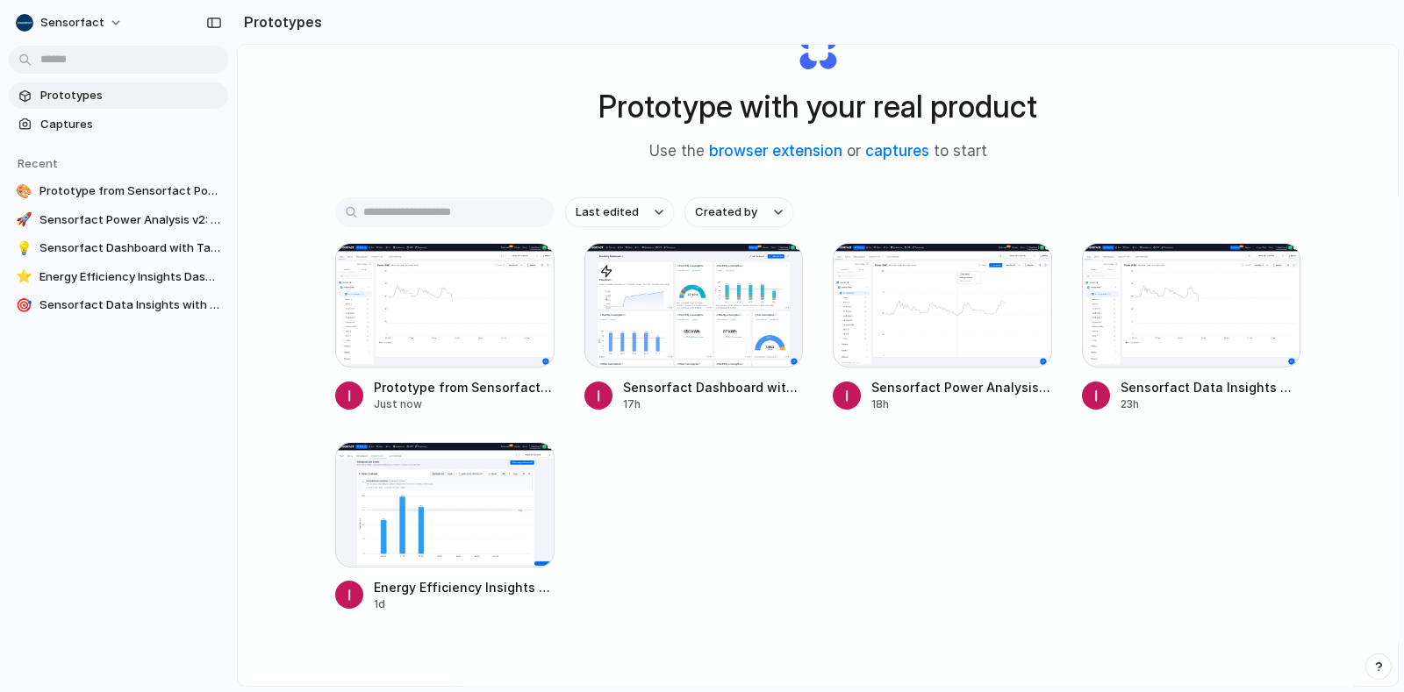
scroll to position [104, 0]
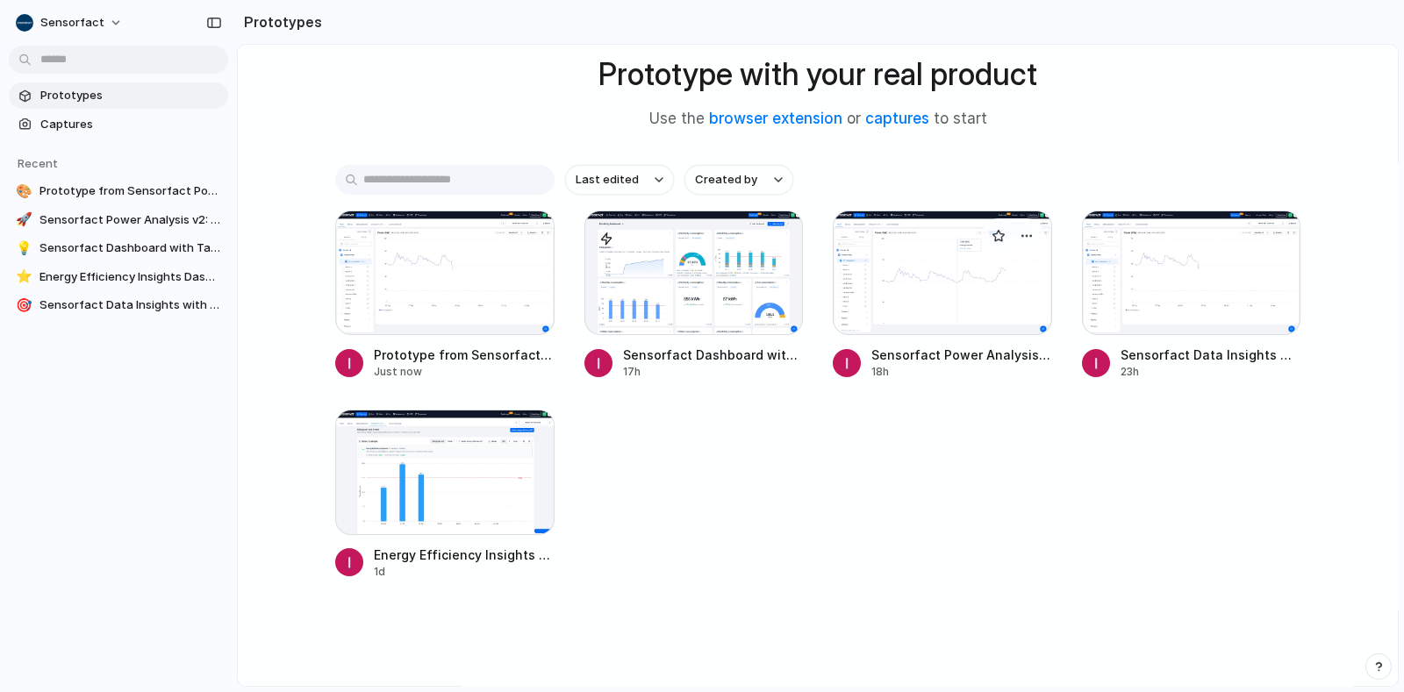
click at [914, 291] on div at bounding box center [942, 273] width 219 height 125
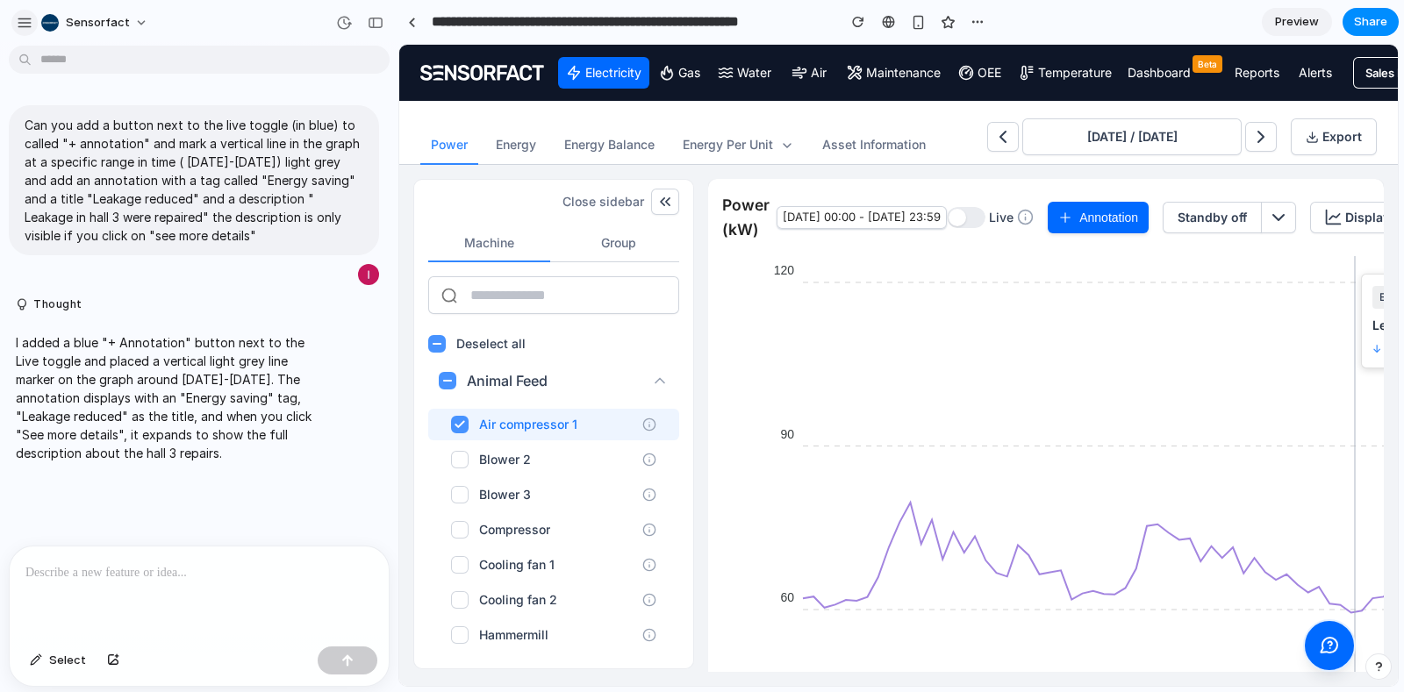
click at [34, 25] on div "Sensorfact" at bounding box center [86, 23] width 141 height 28
click at [20, 29] on div "button" at bounding box center [25, 23] width 16 height 16
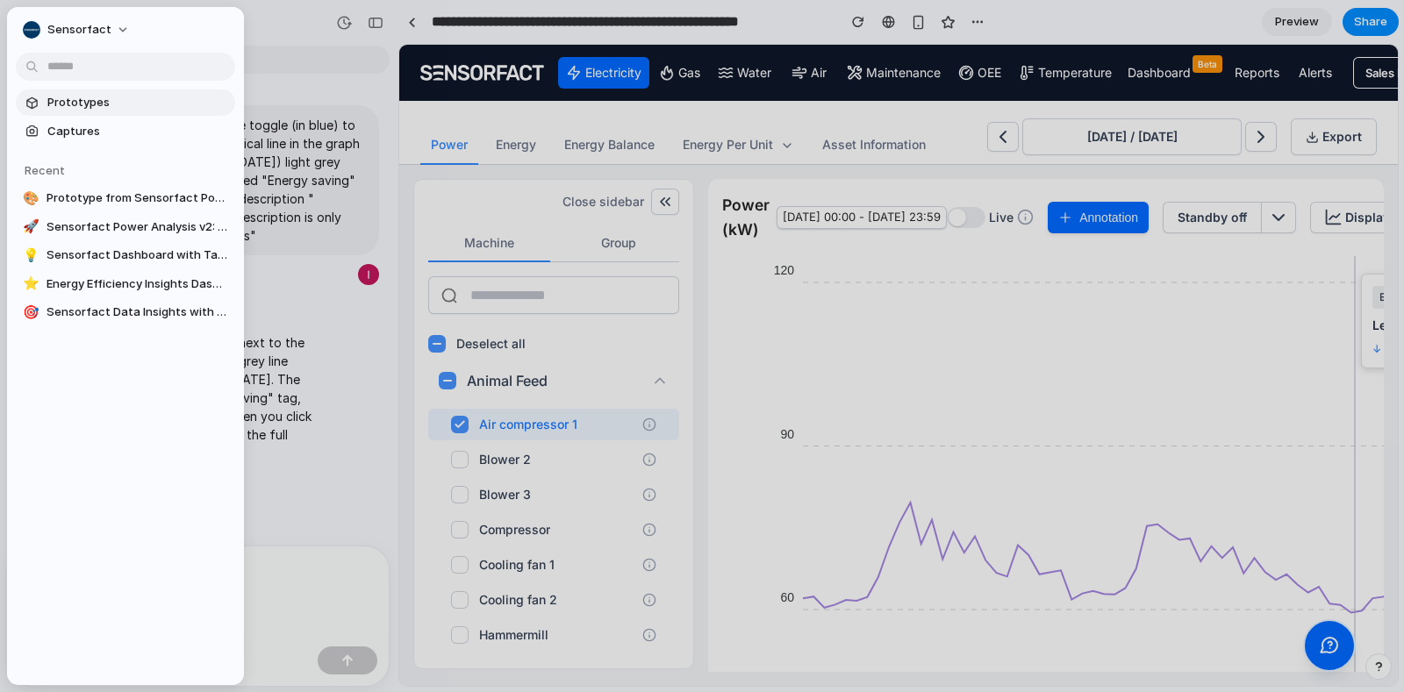
click at [89, 98] on span "Prototypes" at bounding box center [137, 103] width 181 height 18
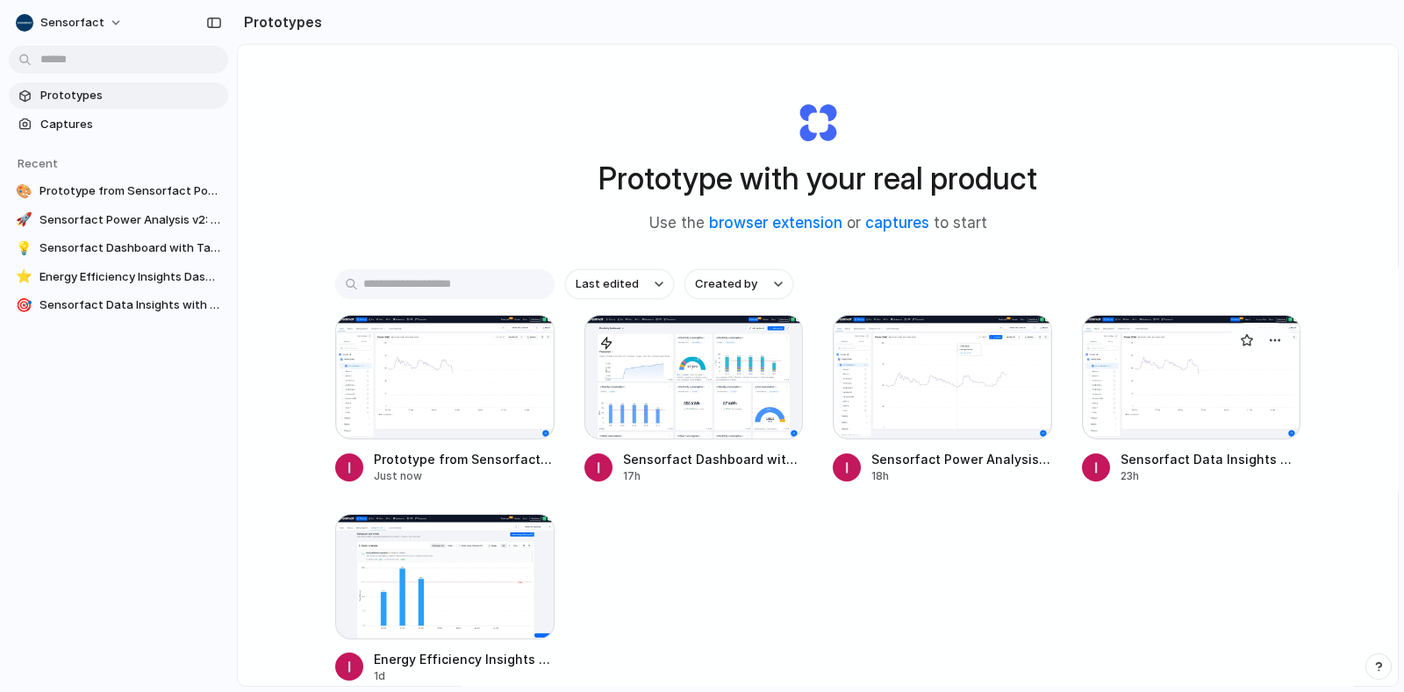
click at [1179, 375] on div at bounding box center [1191, 377] width 219 height 125
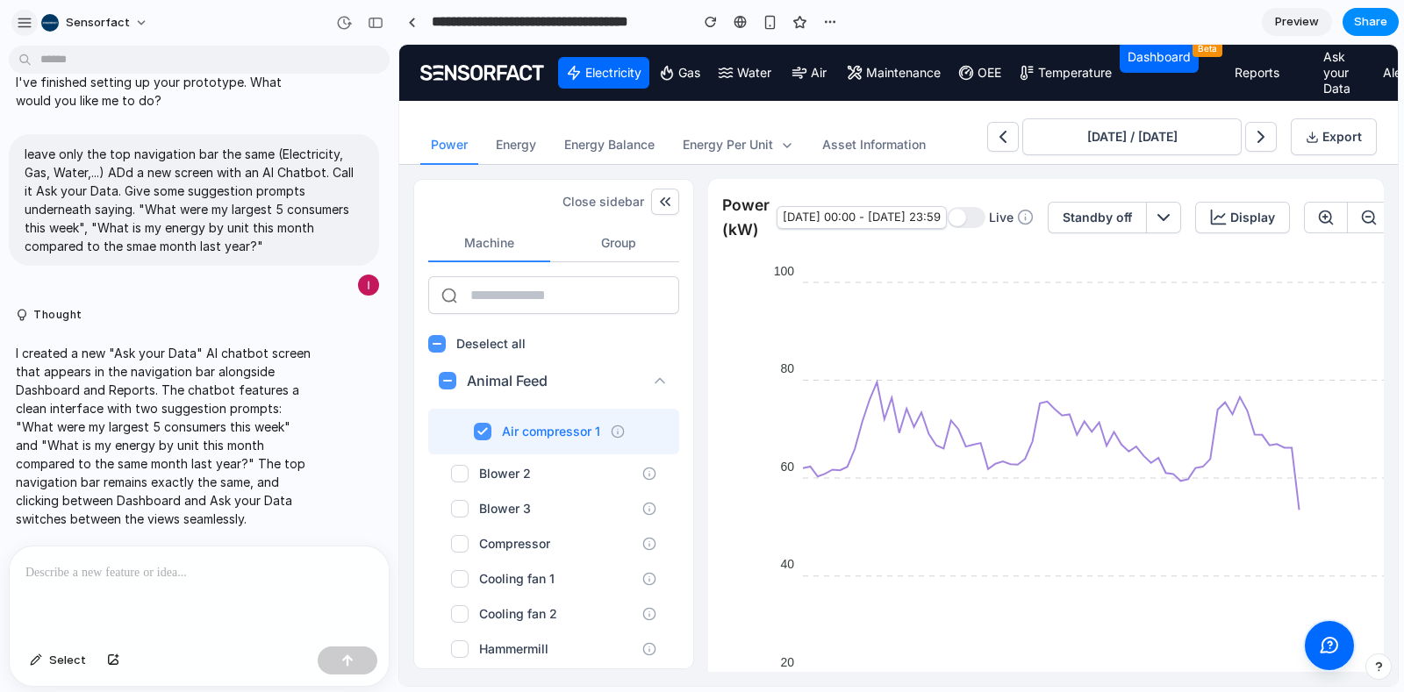
click at [27, 19] on div "button" at bounding box center [25, 23] width 16 height 16
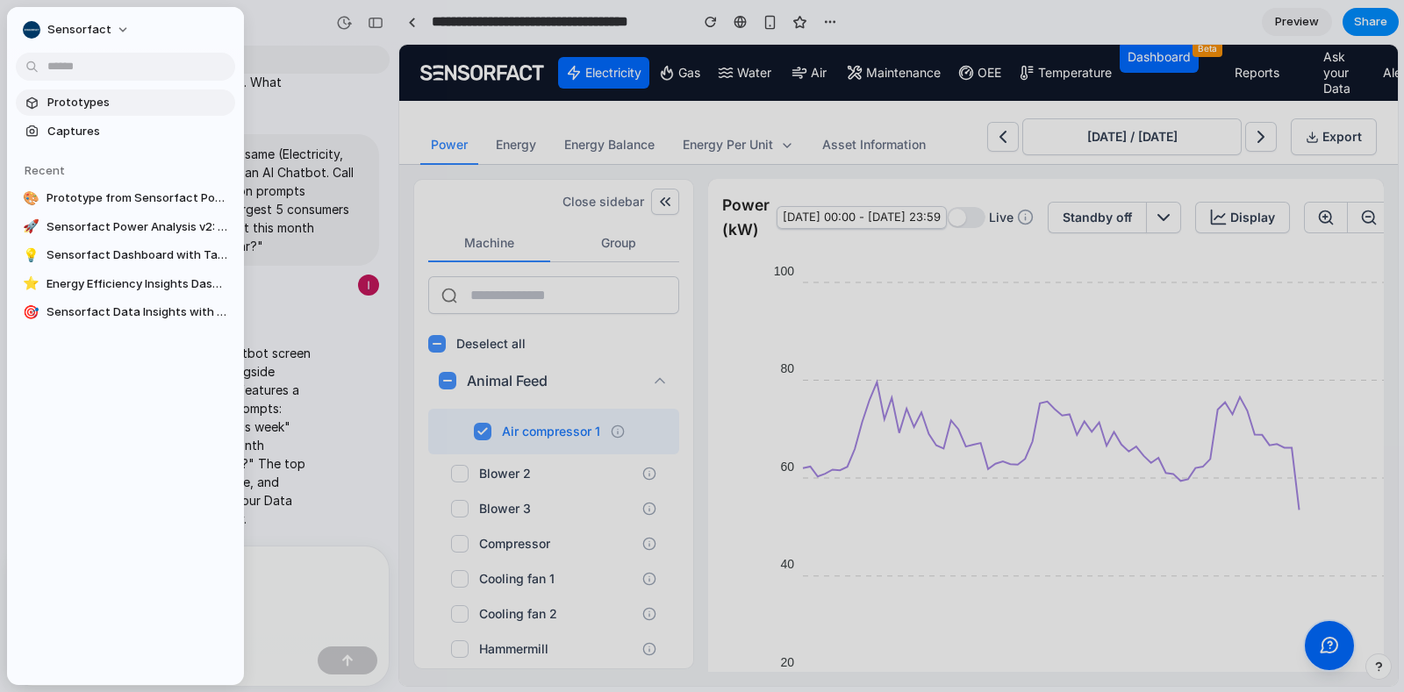
click at [126, 97] on span "Prototypes" at bounding box center [137, 103] width 181 height 18
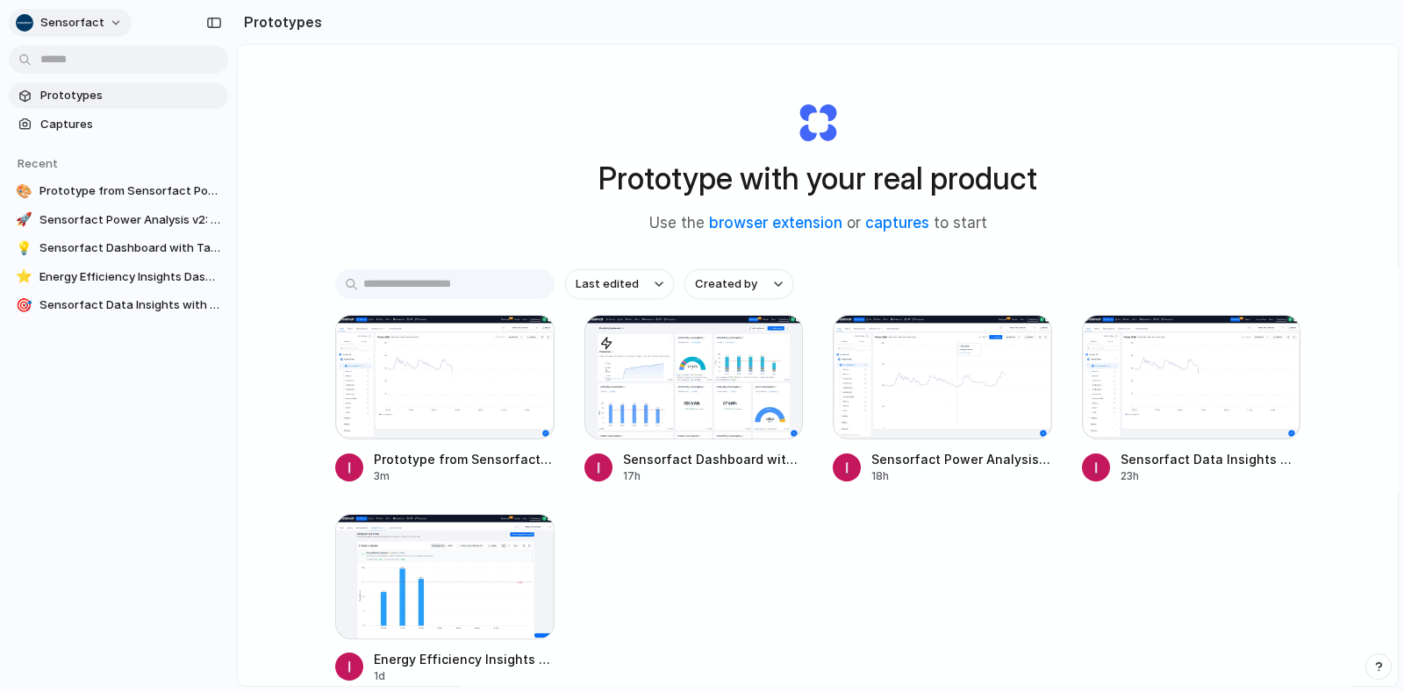
click at [79, 31] on button "Sensorfact" at bounding box center [70, 23] width 123 height 28
click at [90, 97] on span "Invite members" at bounding box center [82, 91] width 84 height 18
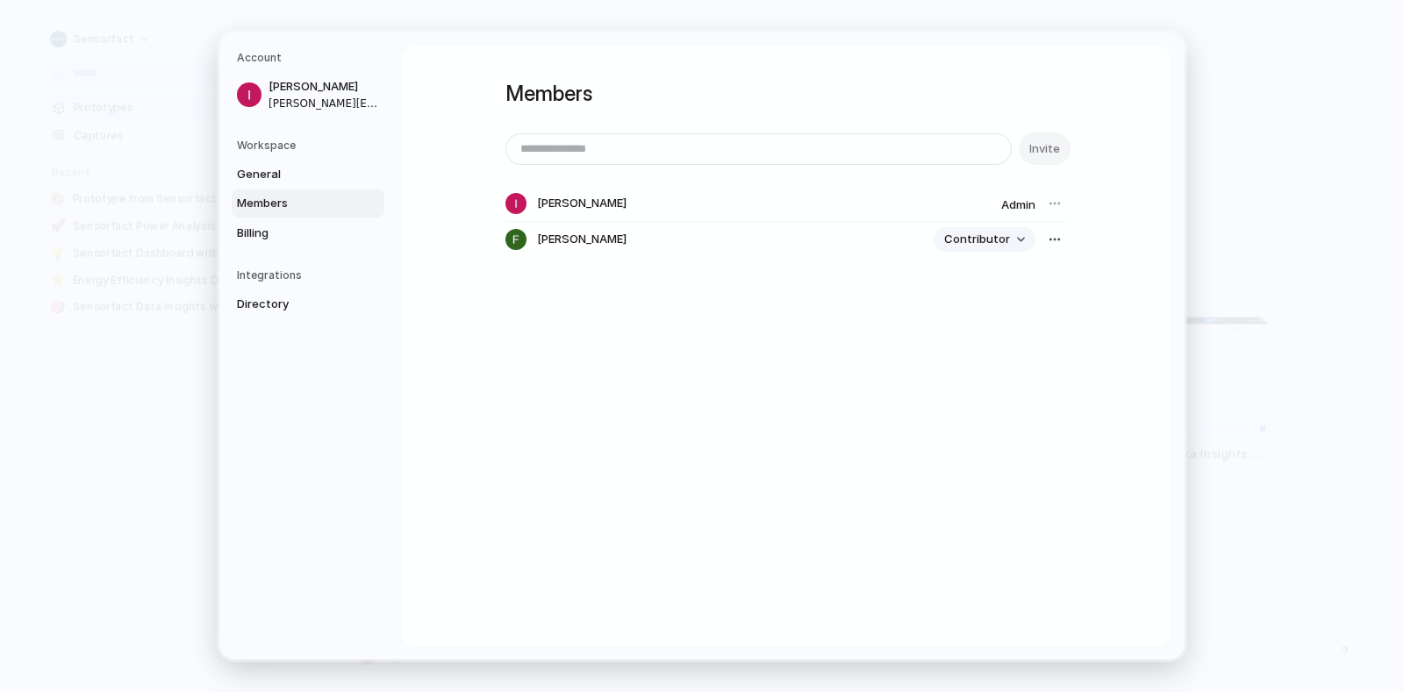
click at [1012, 240] on button "Contributor" at bounding box center [985, 239] width 102 height 25
click at [1009, 270] on li "Admin" at bounding box center [987, 277] width 100 height 28
click at [1051, 235] on div "button" at bounding box center [1055, 240] width 14 height 14
click at [1071, 340] on div "Remove from workspace" at bounding box center [702, 346] width 1404 height 692
click at [304, 228] on span "Billing" at bounding box center [293, 234] width 112 height 18
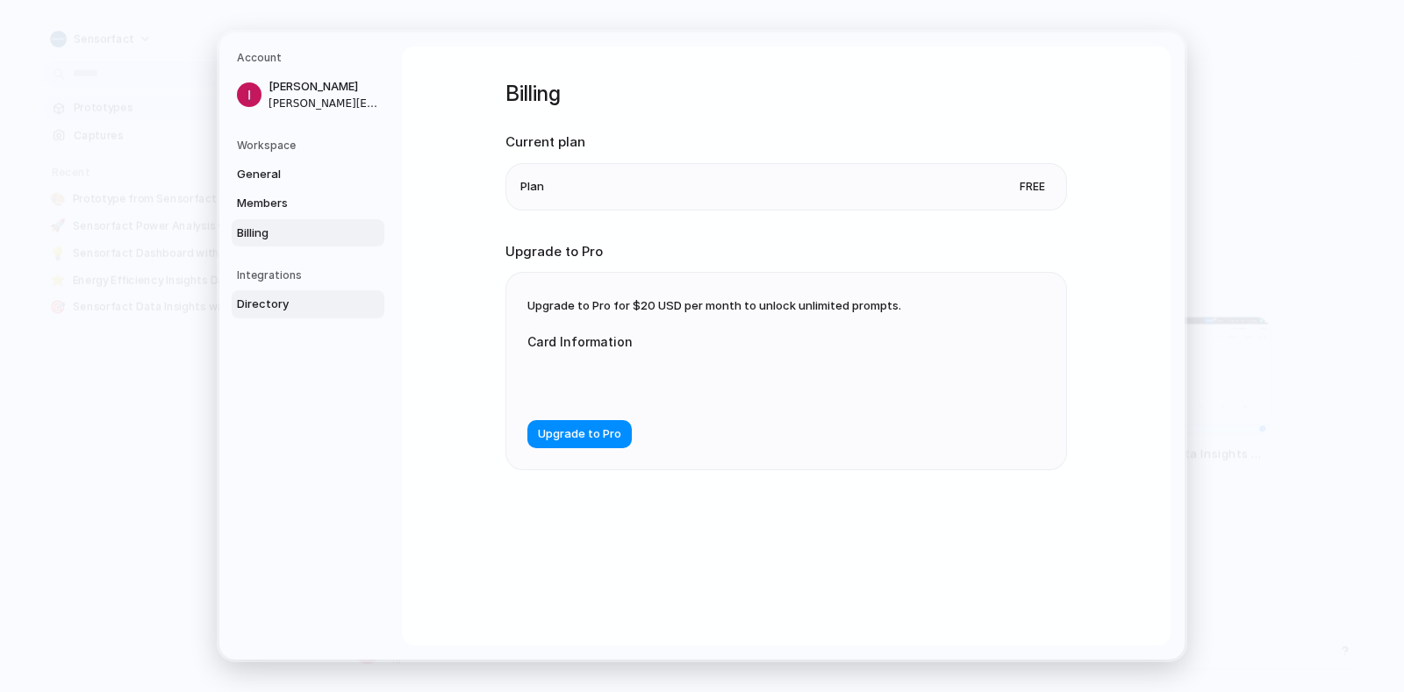
click at [276, 309] on span "Directory" at bounding box center [293, 305] width 112 height 18
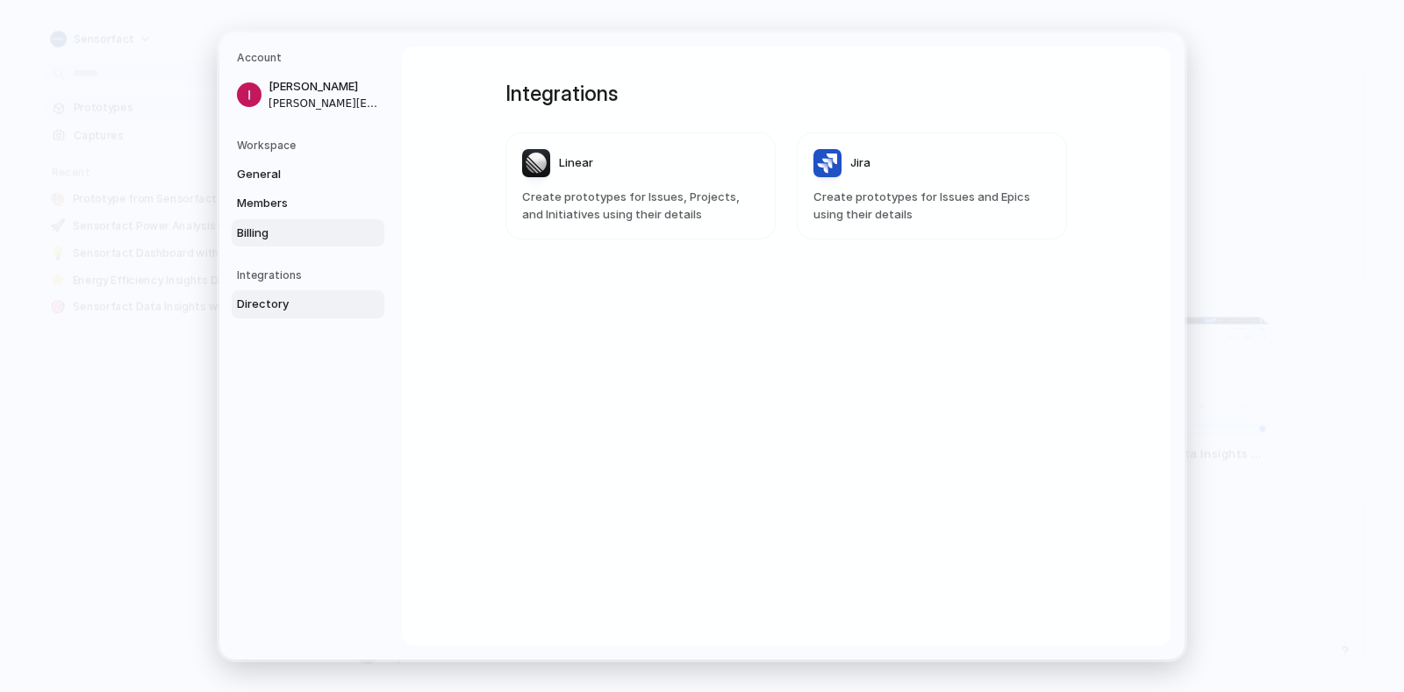
click at [269, 235] on span "Billing" at bounding box center [293, 234] width 112 height 18
